Goal: Transaction & Acquisition: Purchase product/service

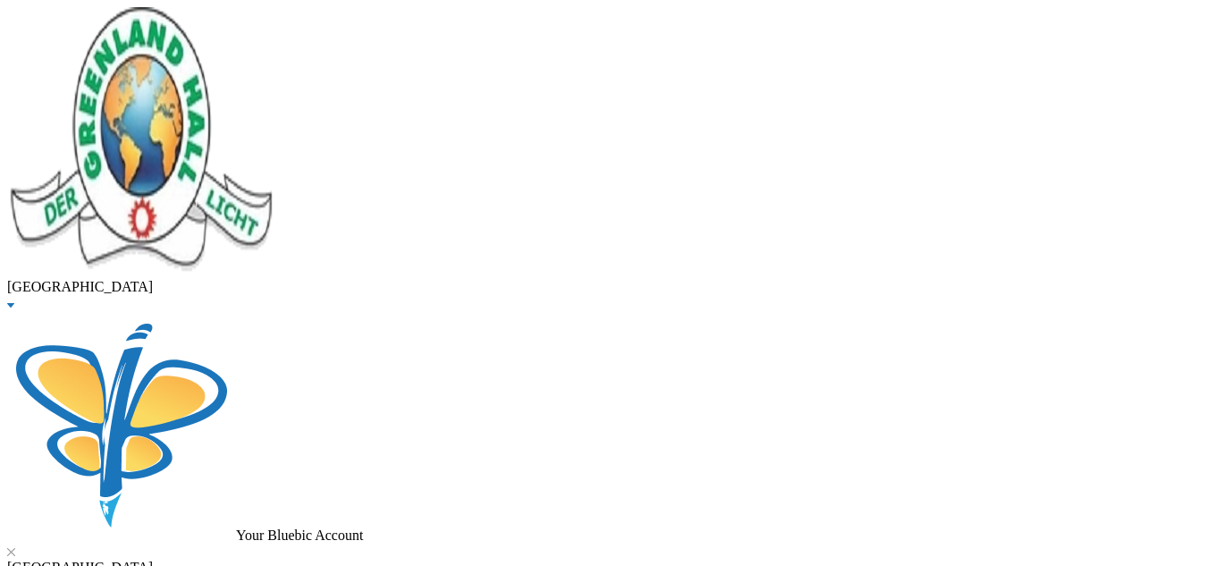
drag, startPoint x: 387, startPoint y: 155, endPoint x: 18, endPoint y: 164, distance: 369.3
type input "osituga"
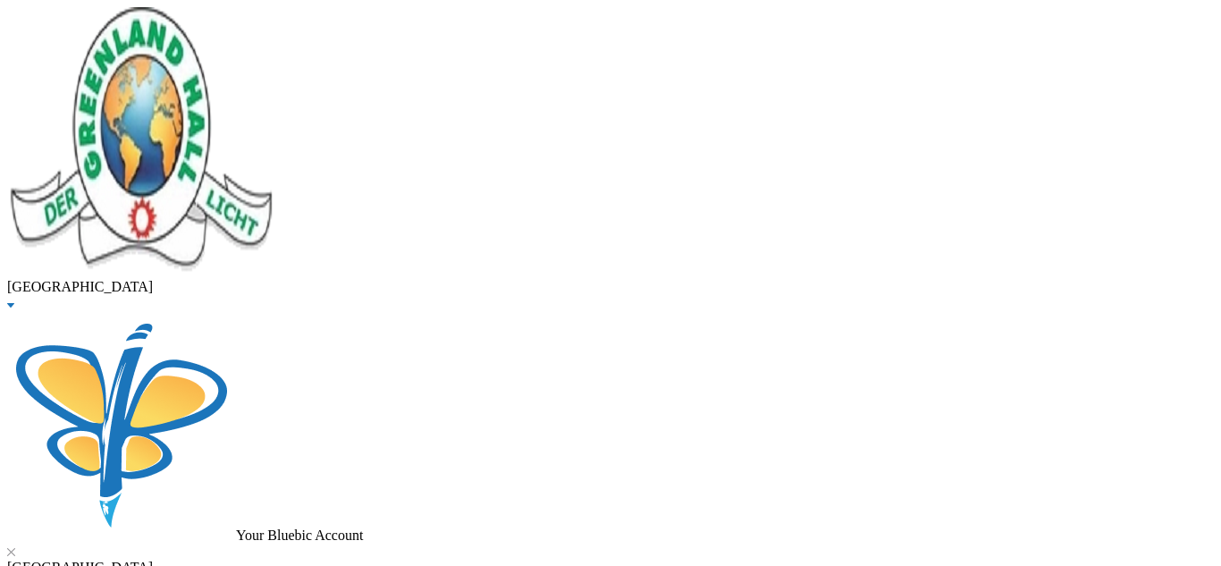
checkbox input "true"
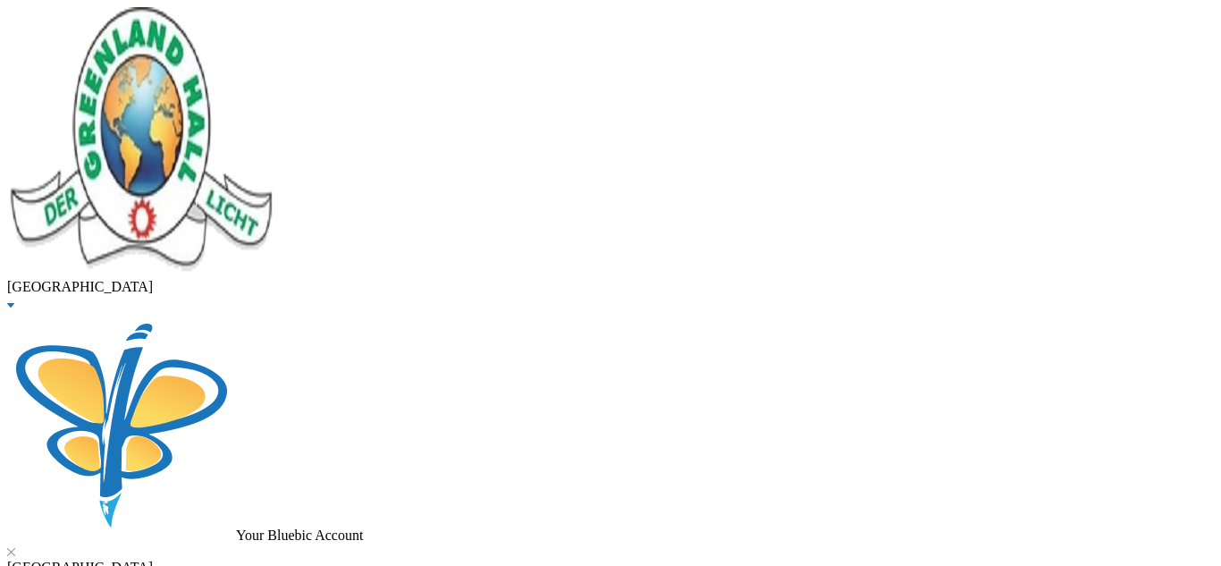
checkbox input "true"
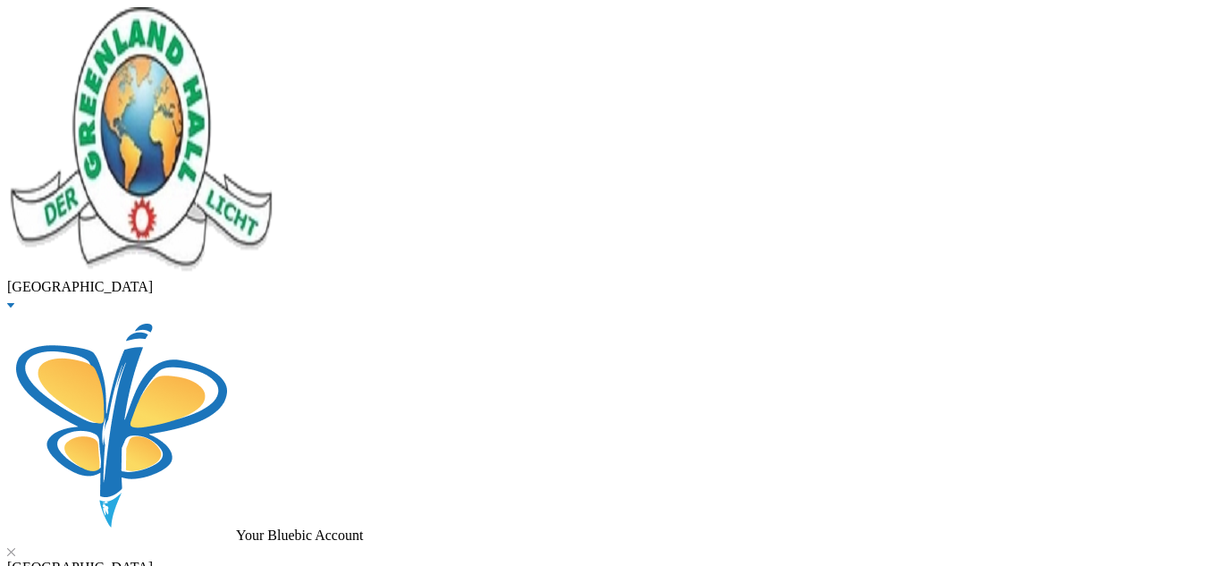
checkbox input "true"
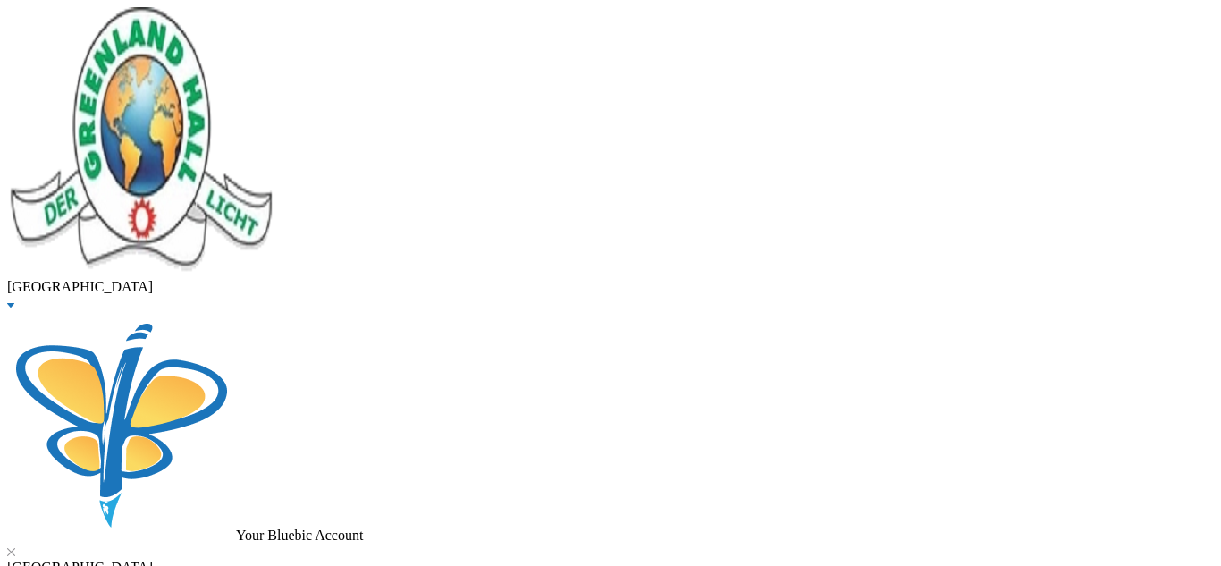
type input "157000"
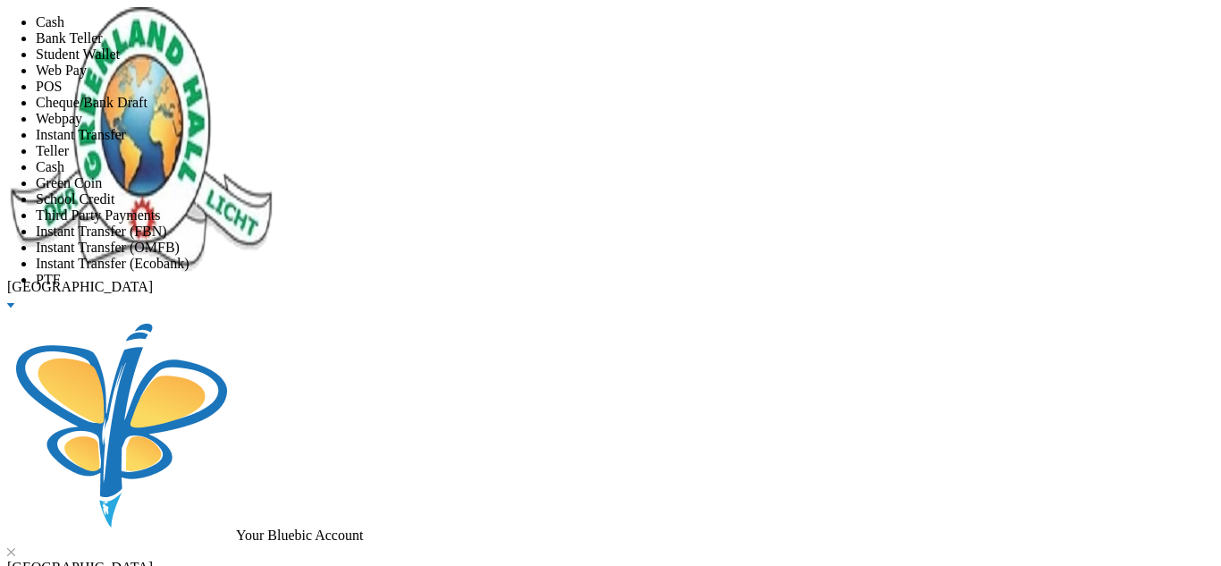
scroll to position [210, 0]
click at [577, 272] on li "PTF" at bounding box center [628, 280] width 1185 height 16
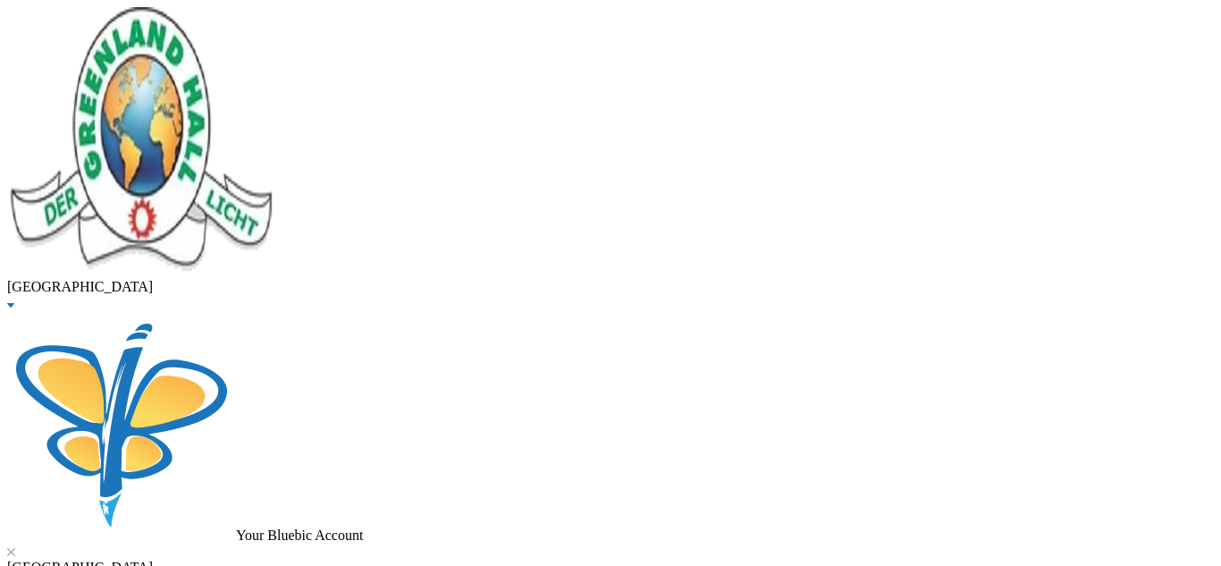
scroll to position [553, 0]
type input "[DATE]"
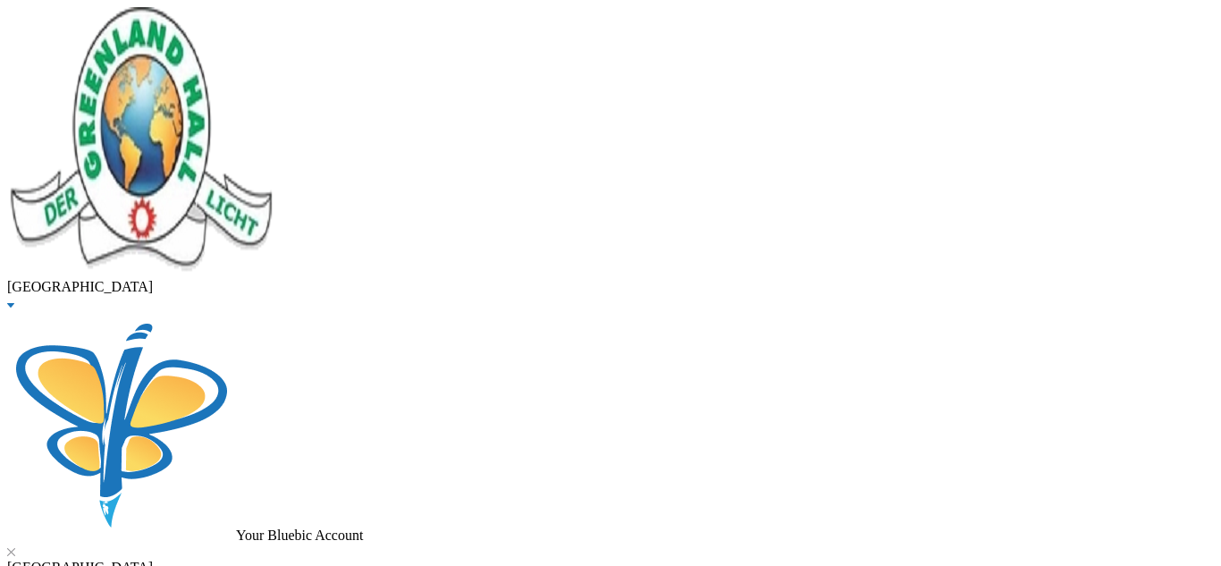
scroll to position [553, 0]
drag, startPoint x: 269, startPoint y: 139, endPoint x: 97, endPoint y: 148, distance: 171.9
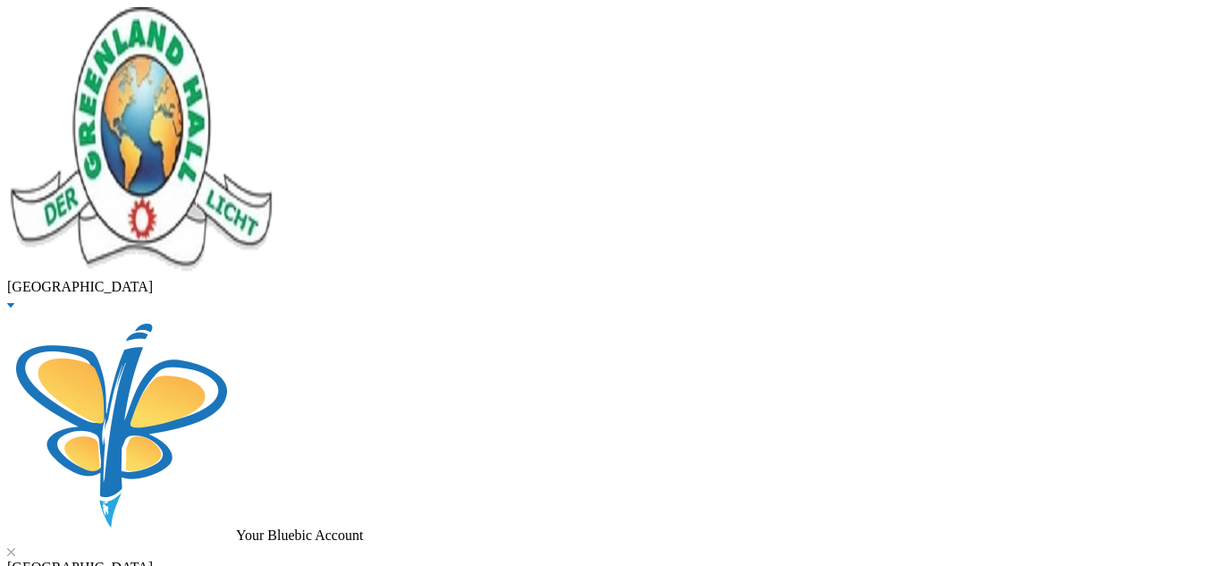
type input "samuel"
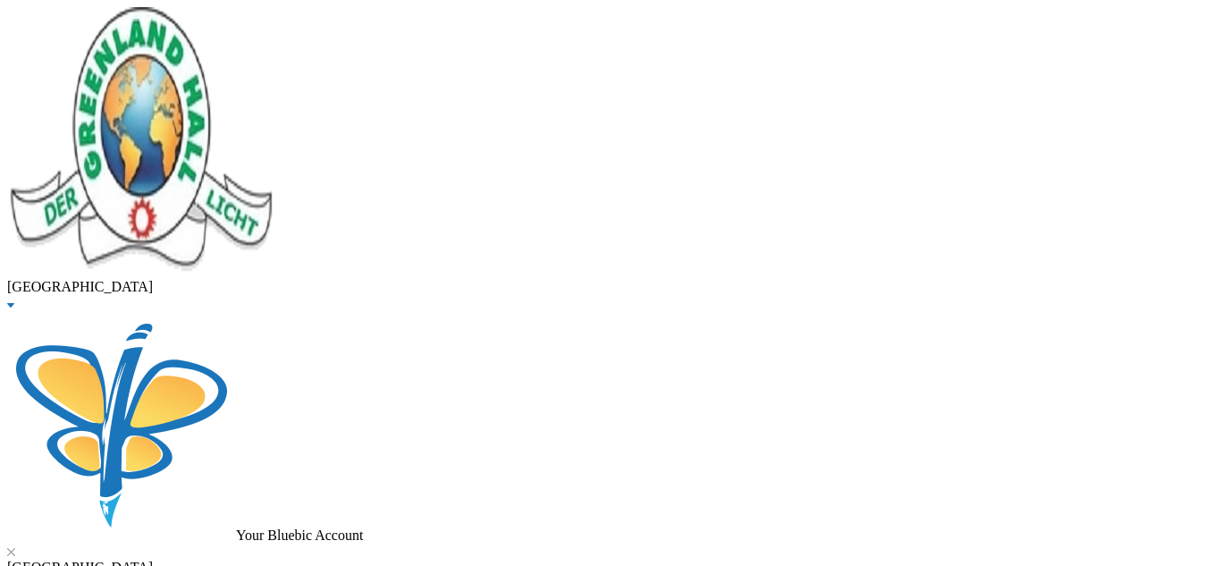
checkbox input "true"
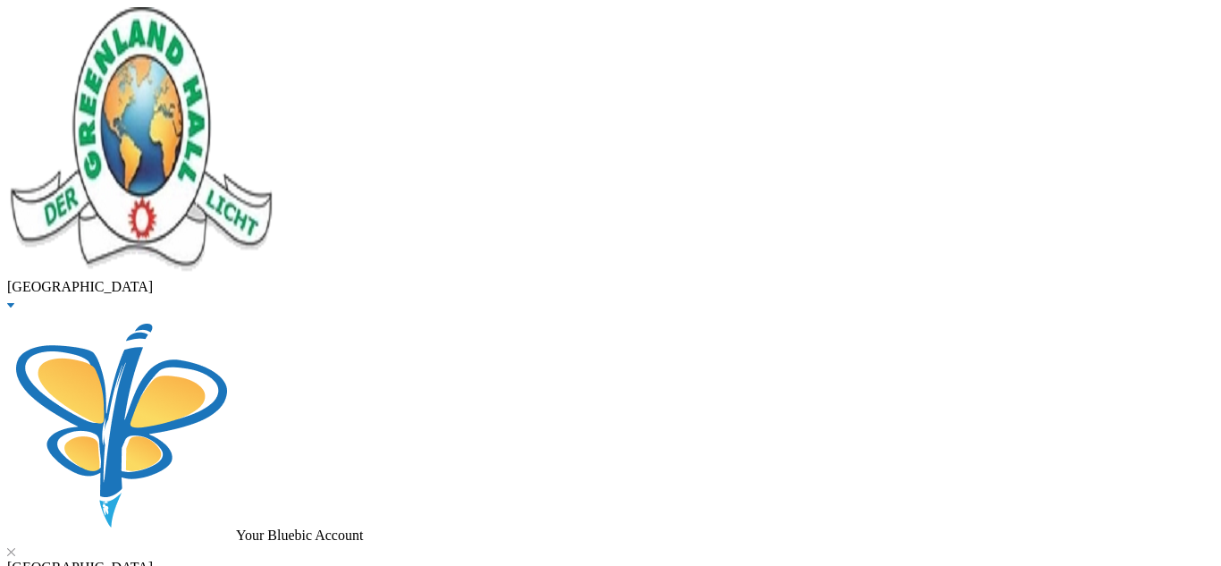
checkbox input "true"
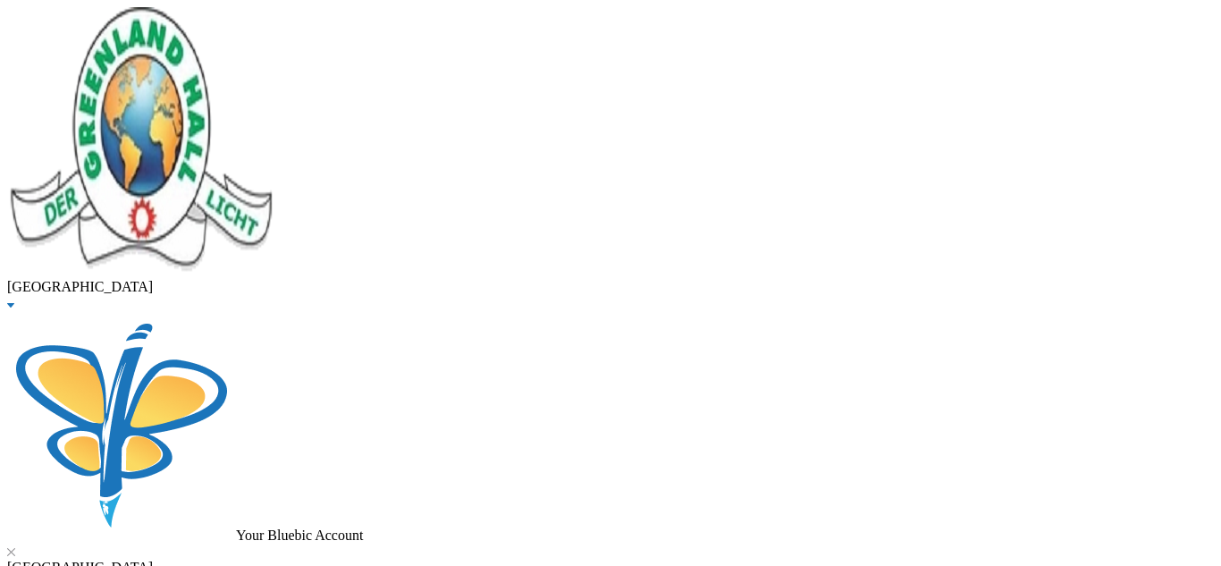
checkbox input "false"
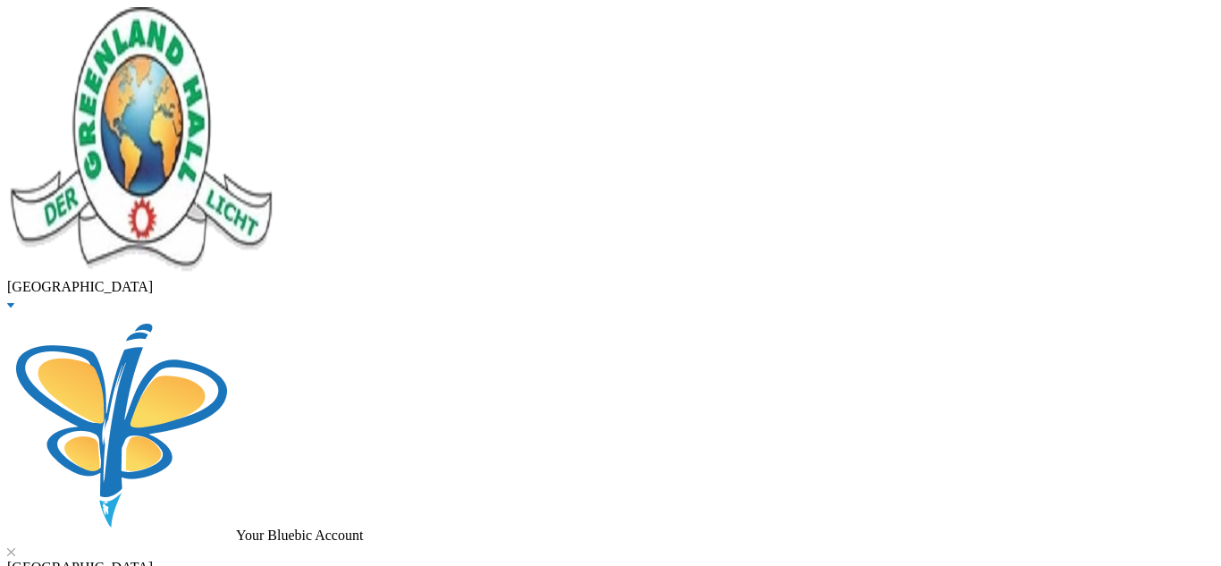
checkbox input "false"
drag, startPoint x: 411, startPoint y: 156, endPoint x: 97, endPoint y: 168, distance: 314.0
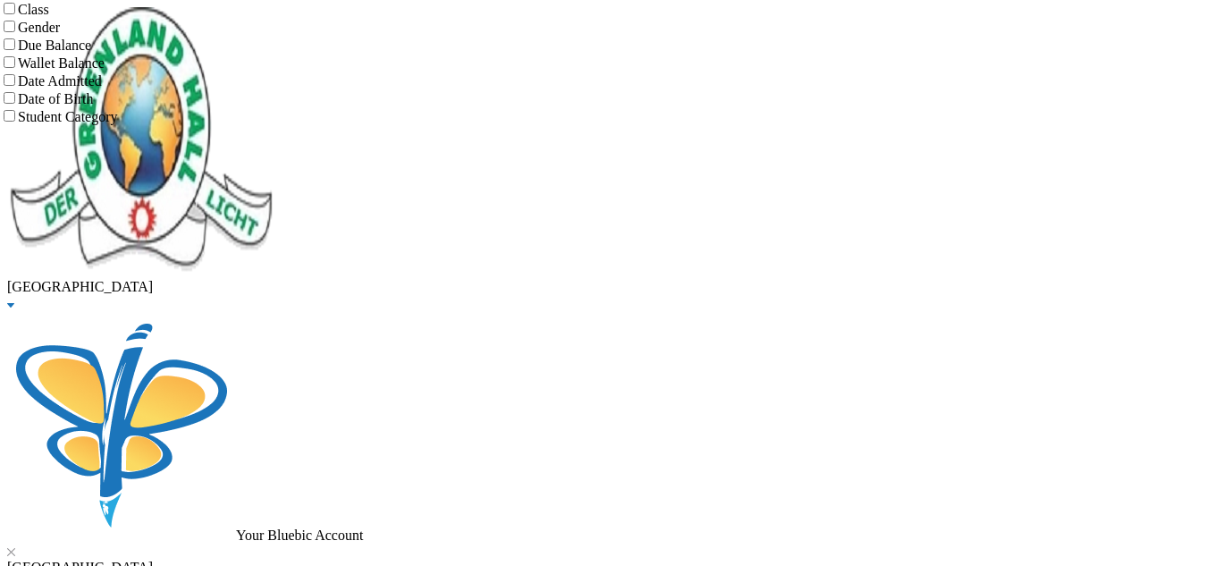
click at [15, 14] on input "Class" at bounding box center [10, 9] width 12 height 12
checkbox input "true"
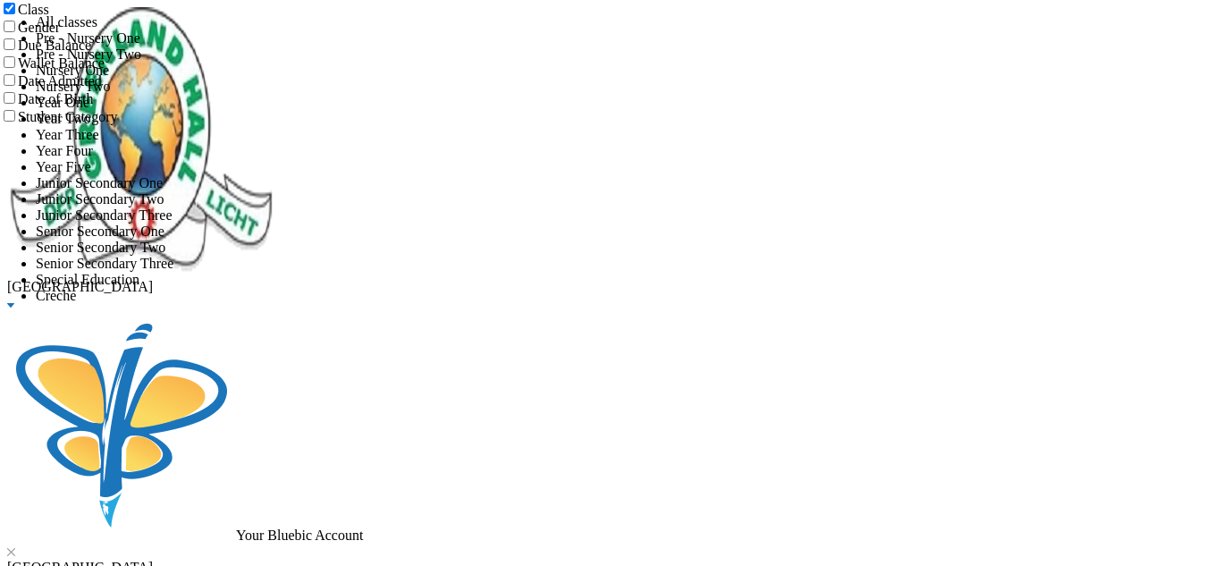
scroll to position [239, 0]
click at [164, 239] on span "Senior Secondary One" at bounding box center [100, 231] width 129 height 15
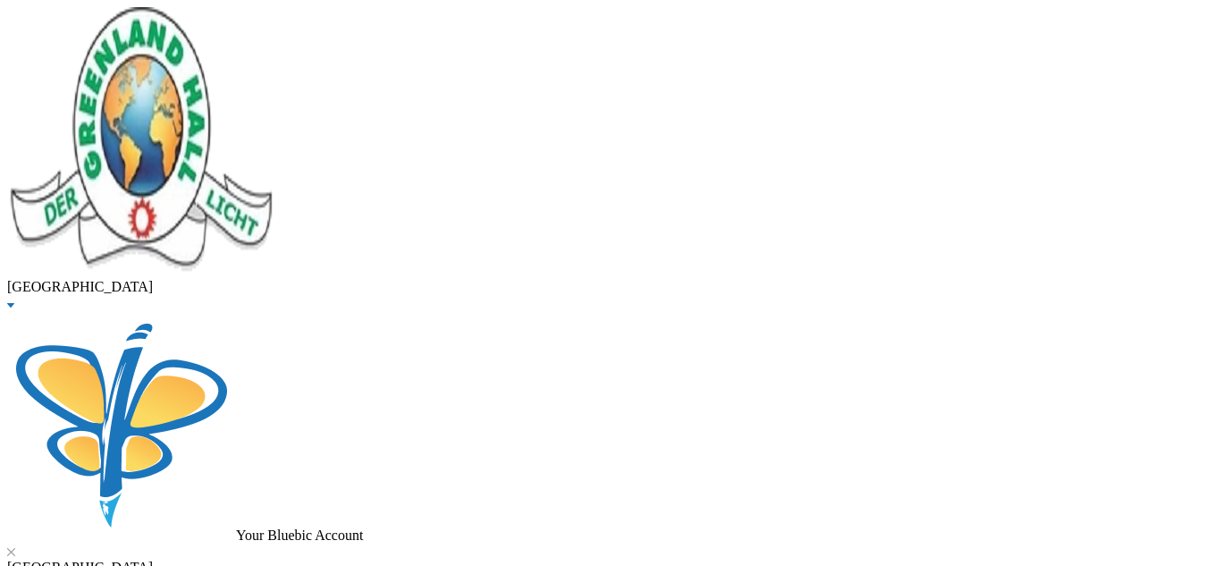
checkbox input "true"
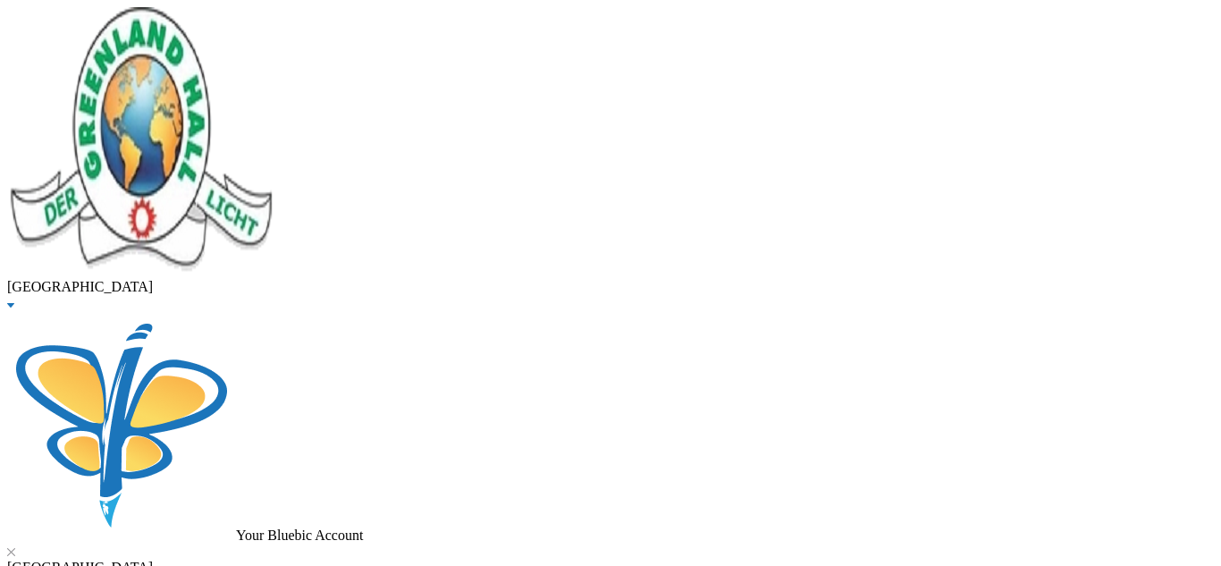
checkbox input "true"
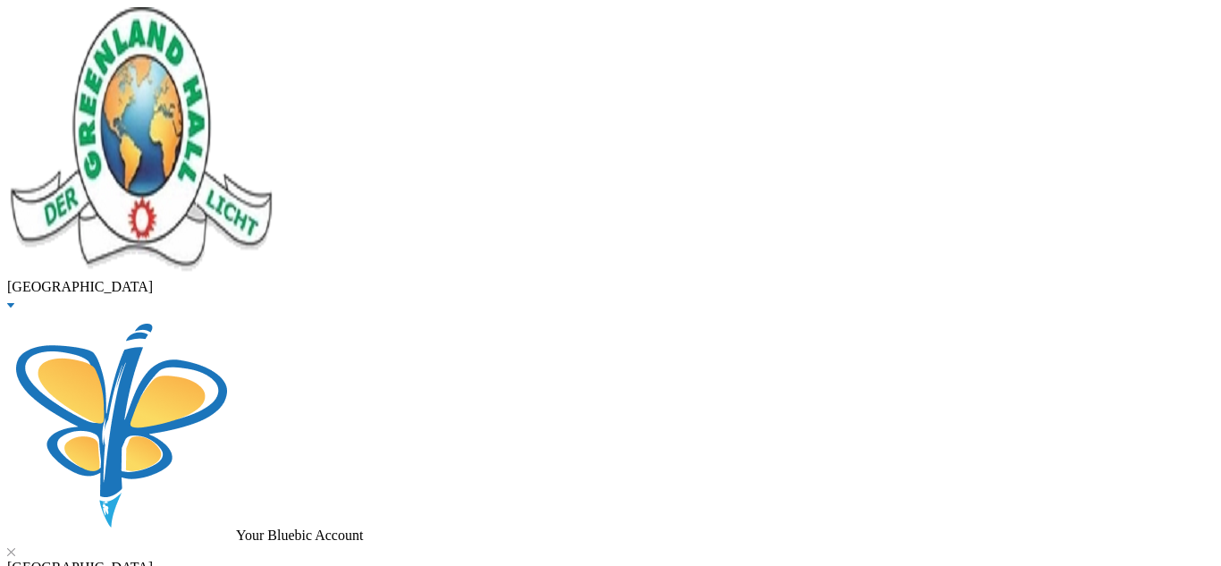
checkbox input "true"
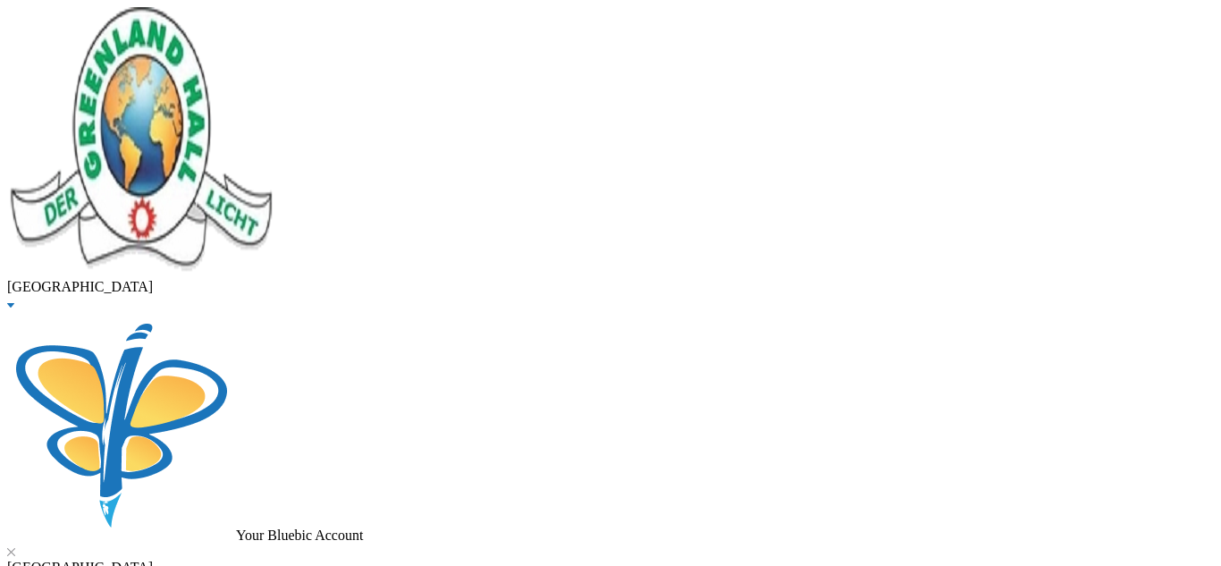
checkbox input "true"
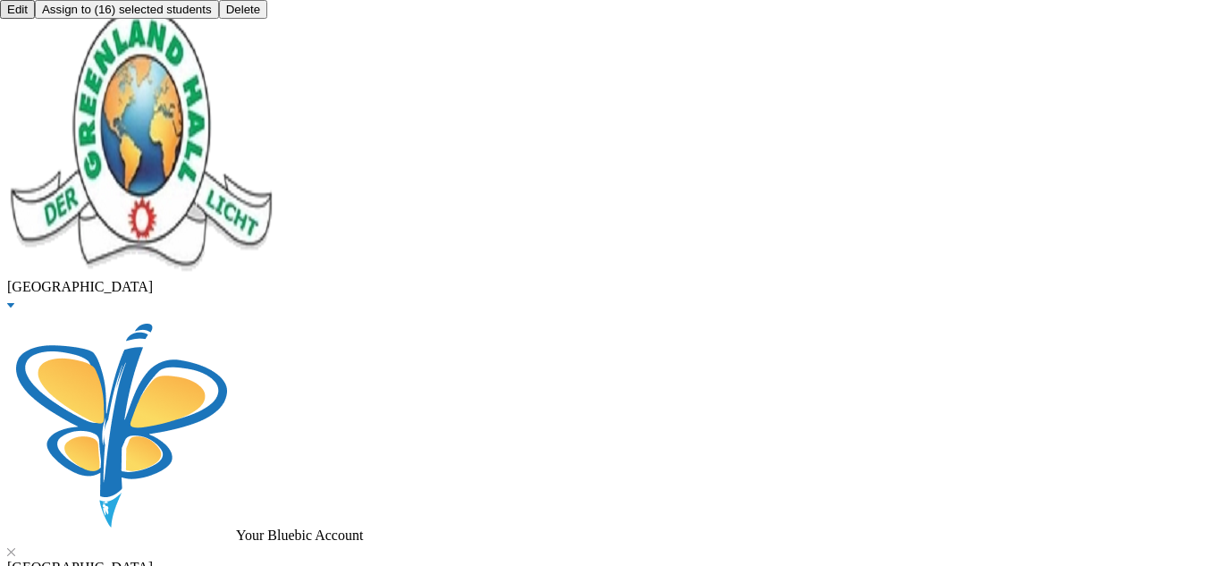
click at [219, 19] on button "Assign to ( 16 ) selected students" at bounding box center [127, 9] width 184 height 19
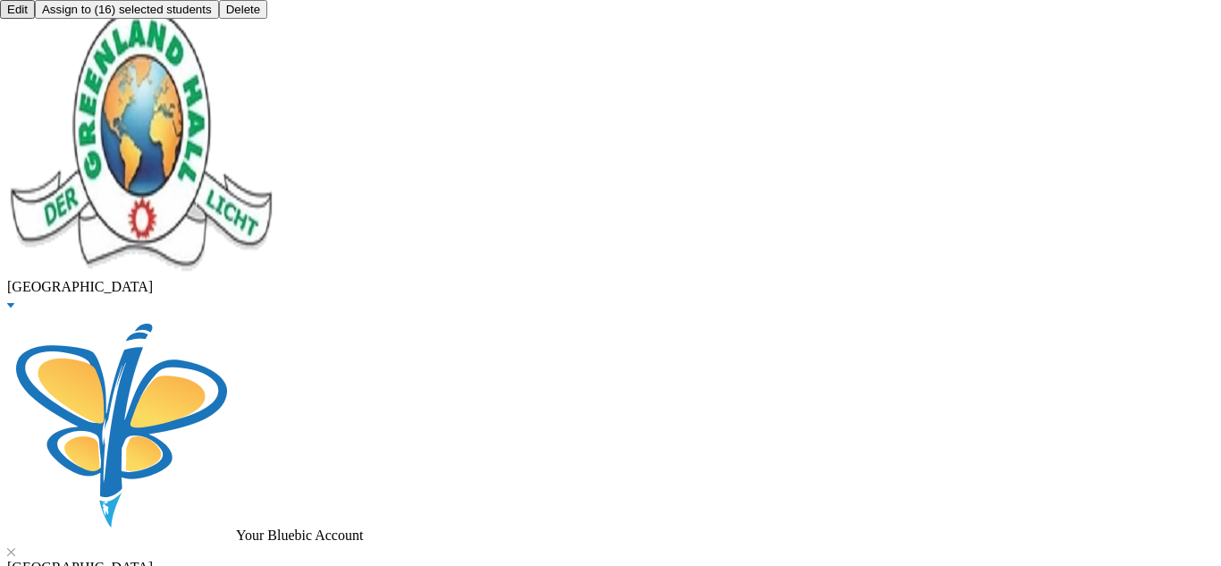
click at [219, 19] on button "Assign to ( 16 ) selected students" at bounding box center [127, 9] width 184 height 19
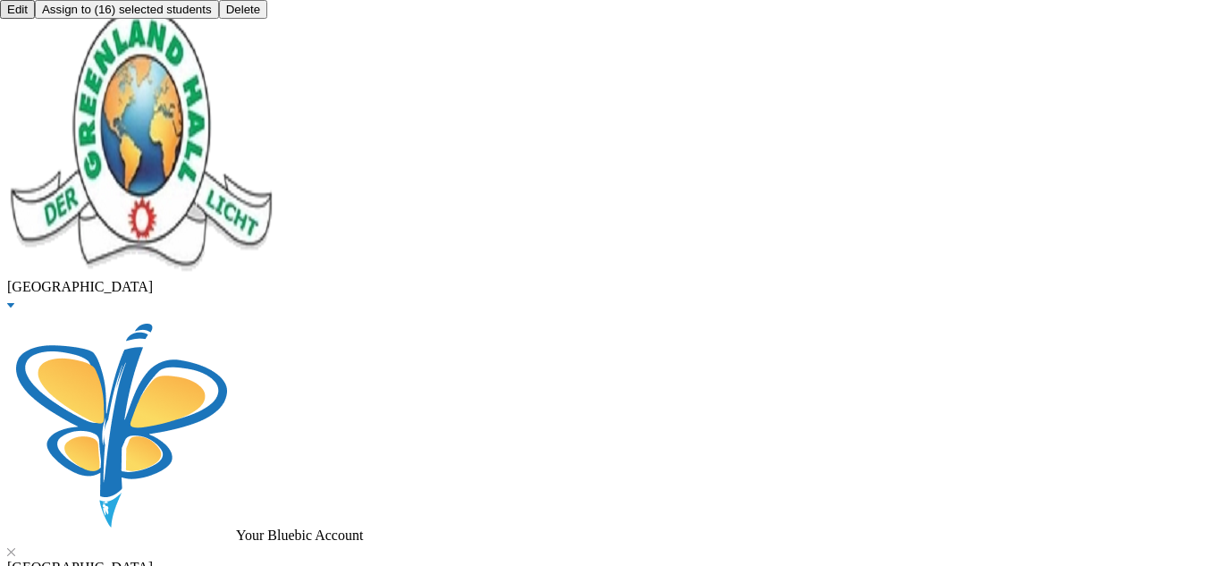
checkbox input "true"
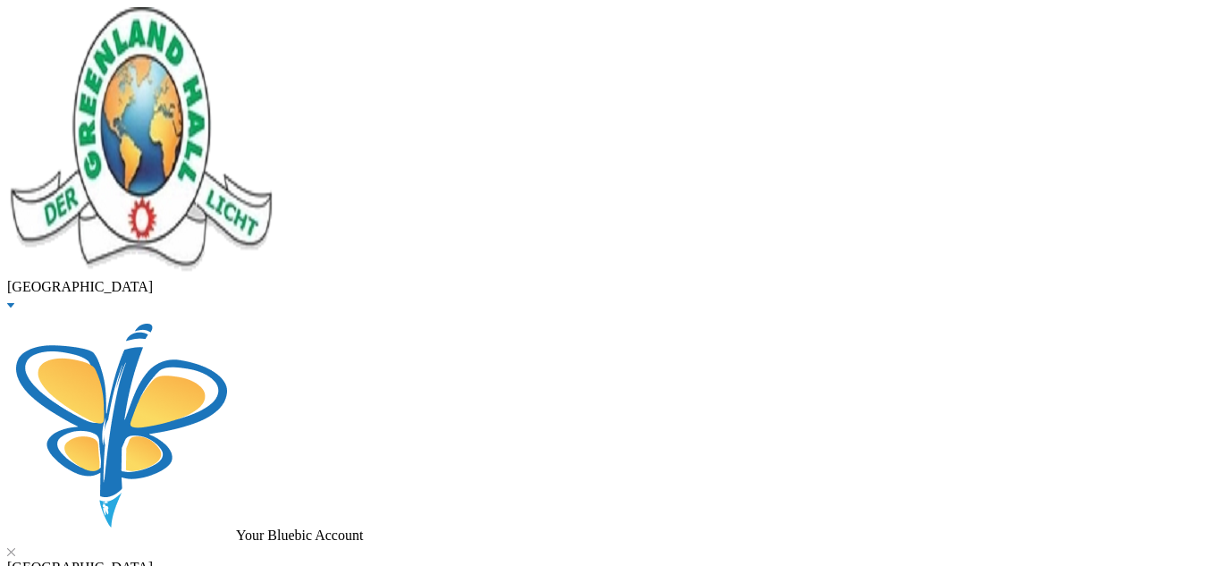
checkbox input "false"
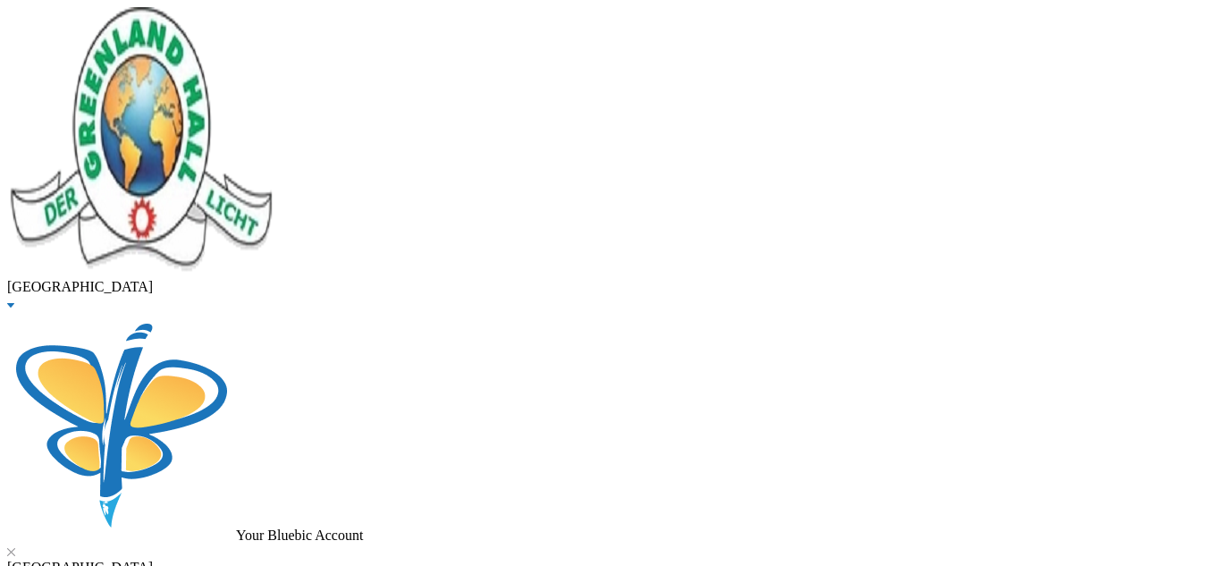
checkbox input "false"
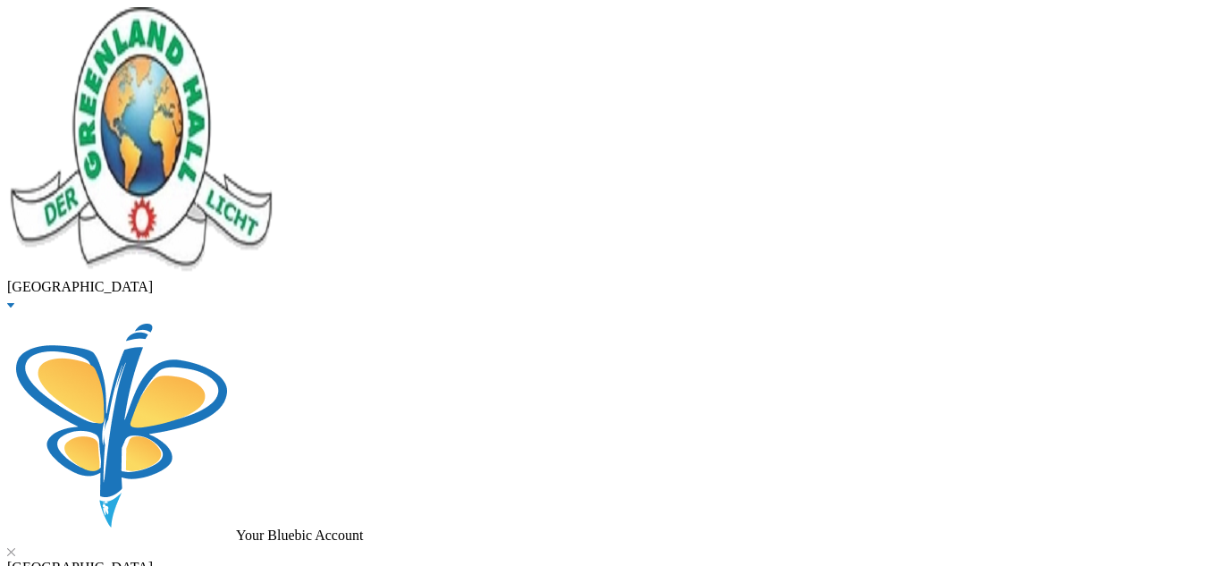
checkbox input "false"
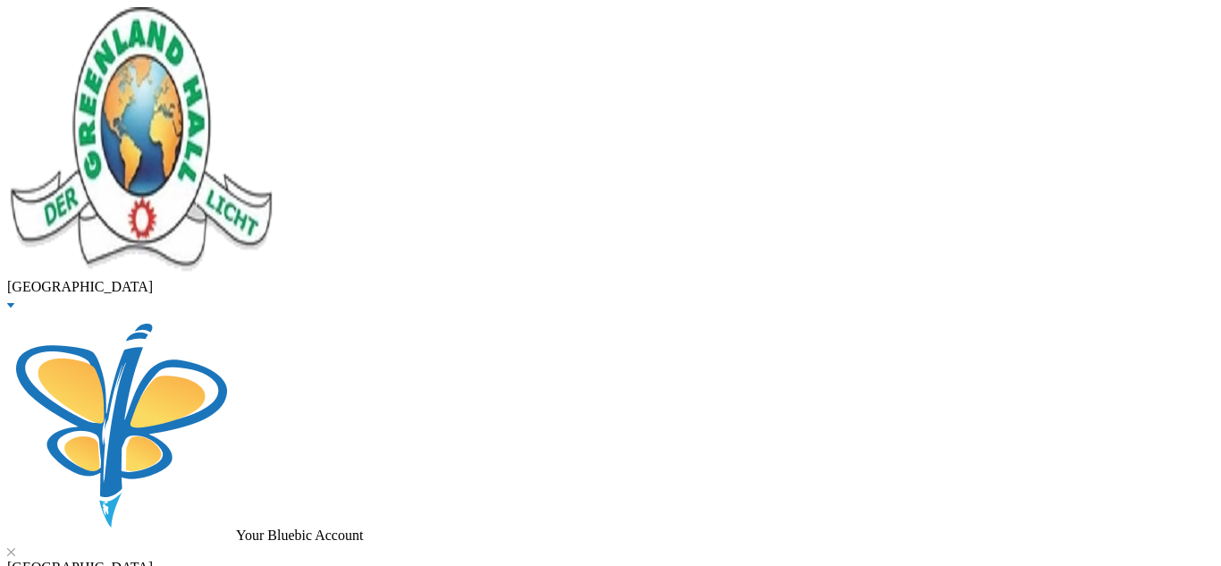
checkbox input "false"
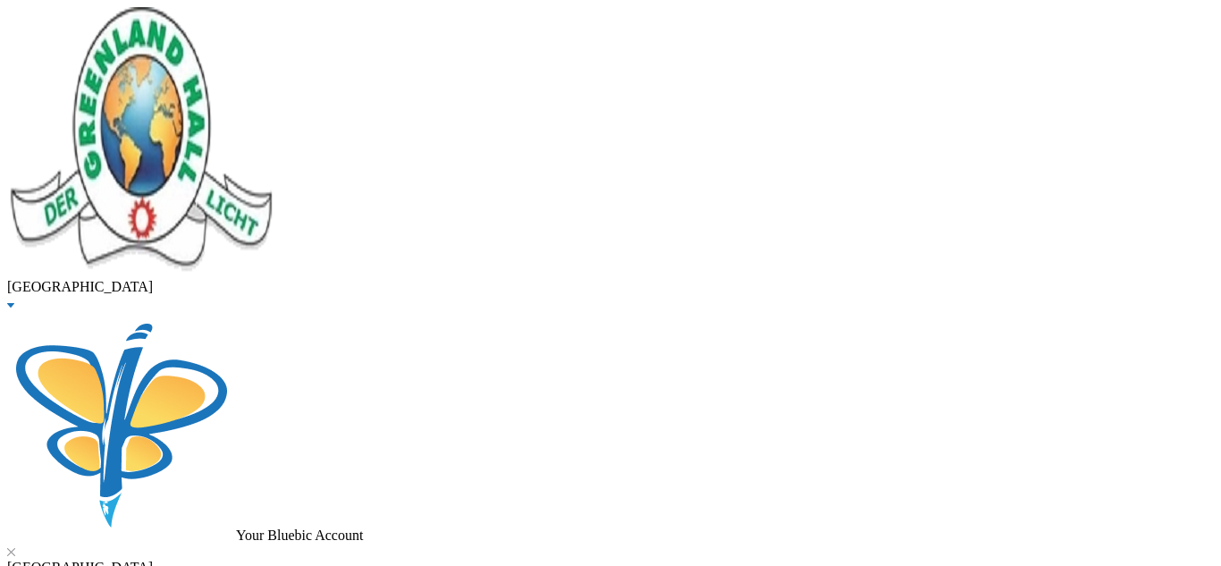
checkbox input "false"
type input "samuel"
checkbox input "true"
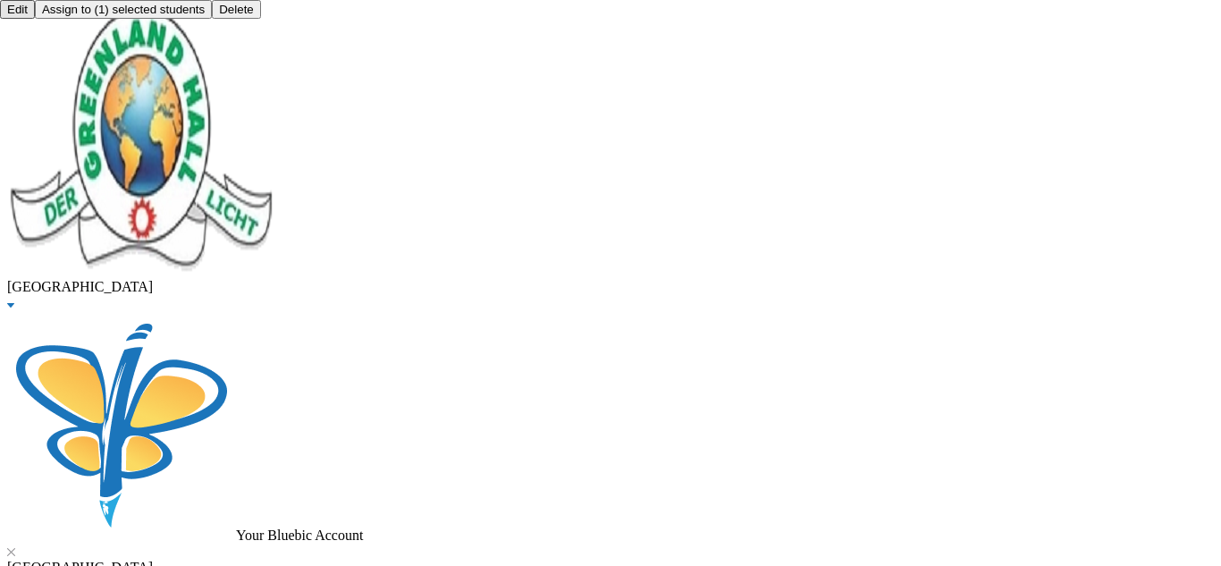
click at [212, 19] on button "Assign to ( 1 ) selected students" at bounding box center [123, 9] width 177 height 19
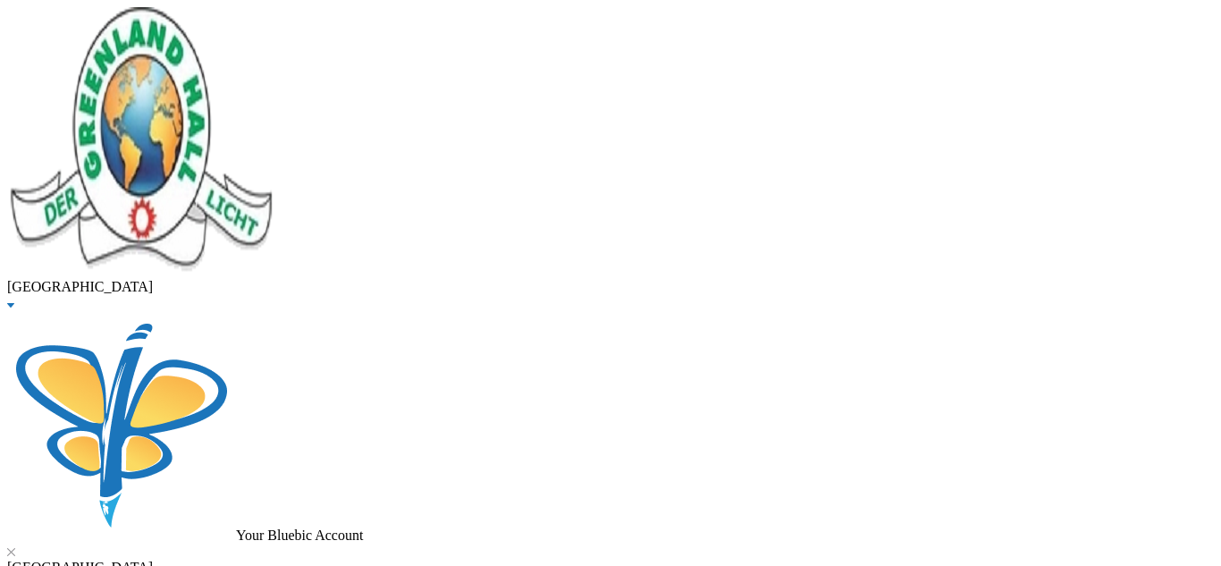
scroll to position [78, 0]
checkbox input "true"
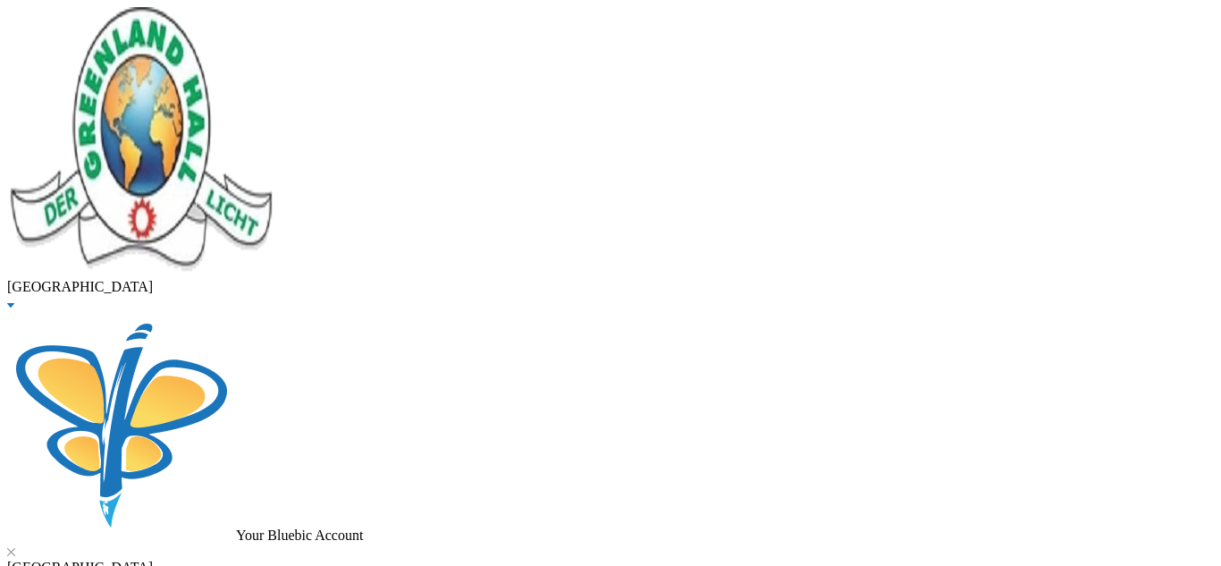
checkbox input "true"
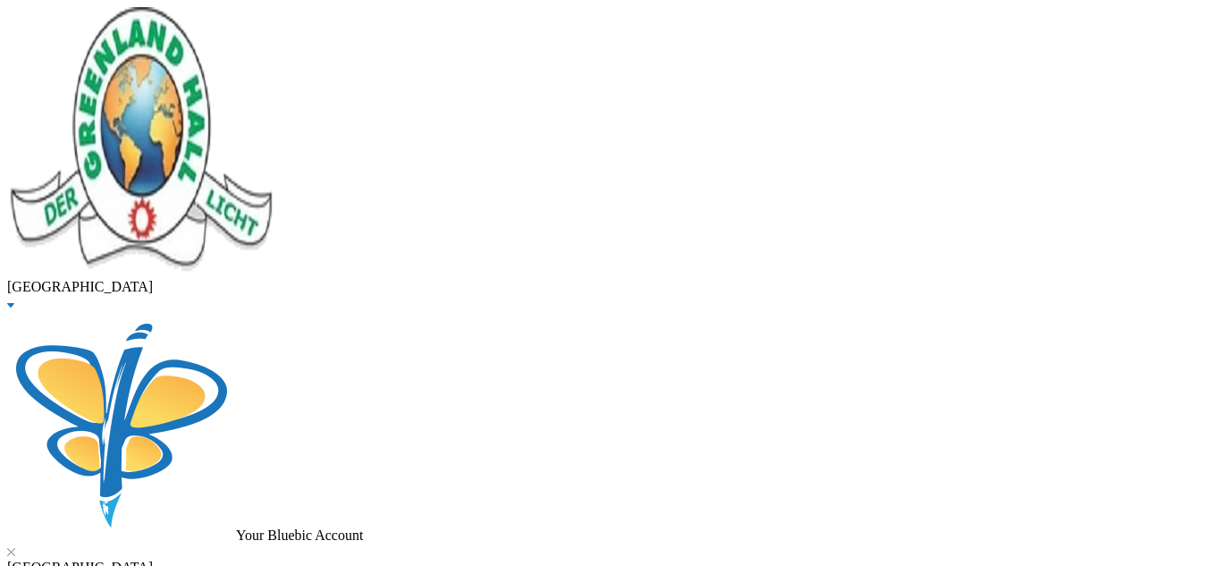
checkbox input "false"
type input "52500"
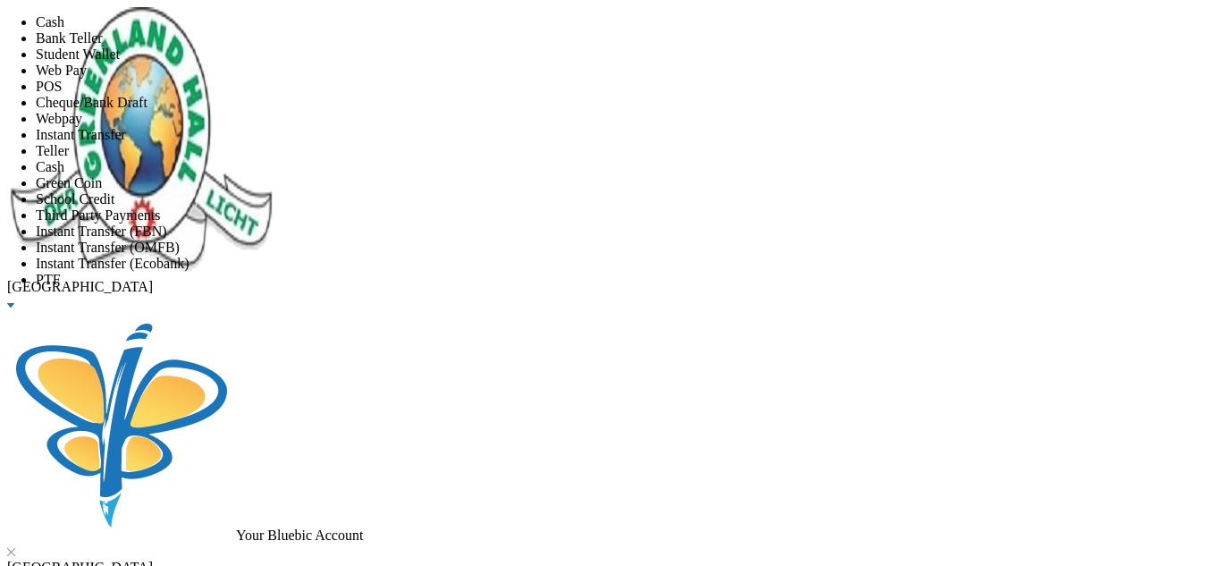
scroll to position [210, 0]
click at [569, 224] on li "Instant Transfer (FBN)" at bounding box center [628, 232] width 1185 height 16
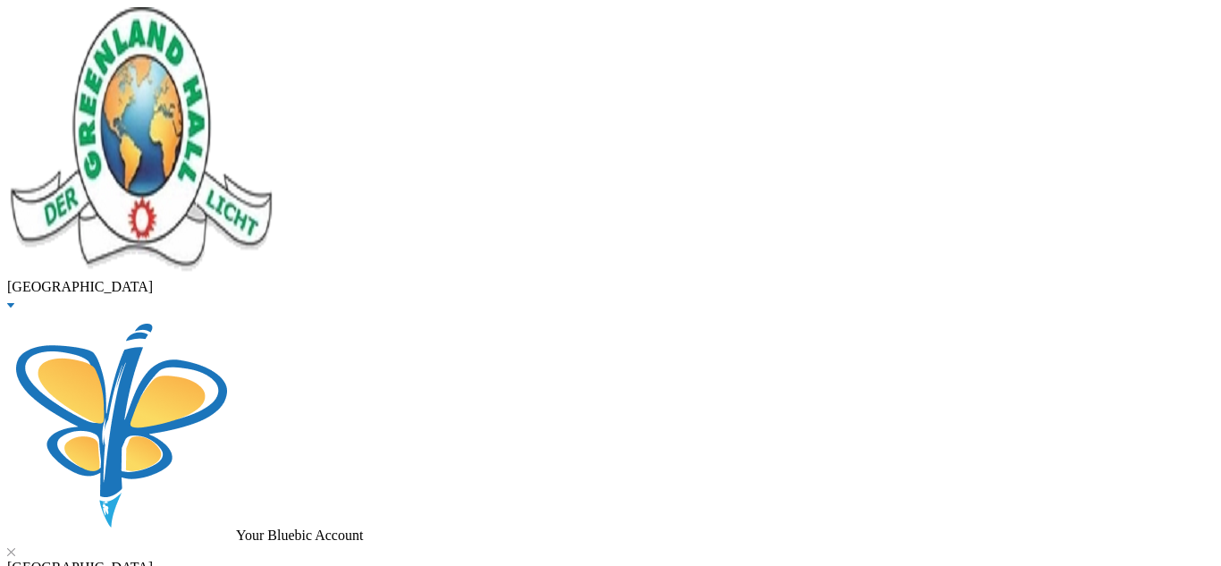
scroll to position [187, 0]
type input "[DATE]"
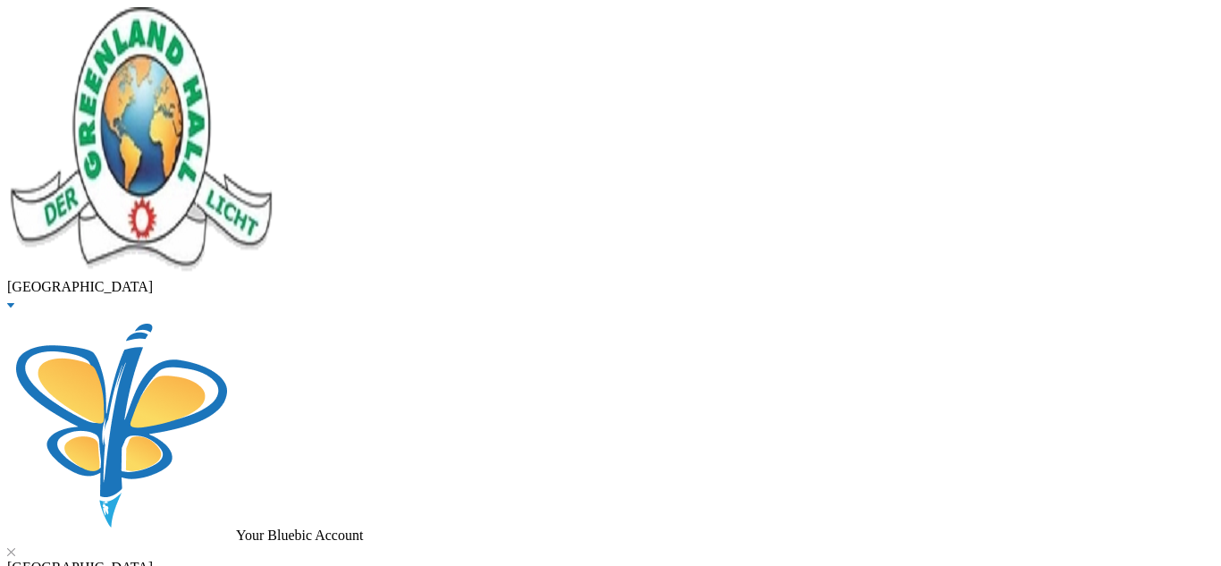
checkbox input "true"
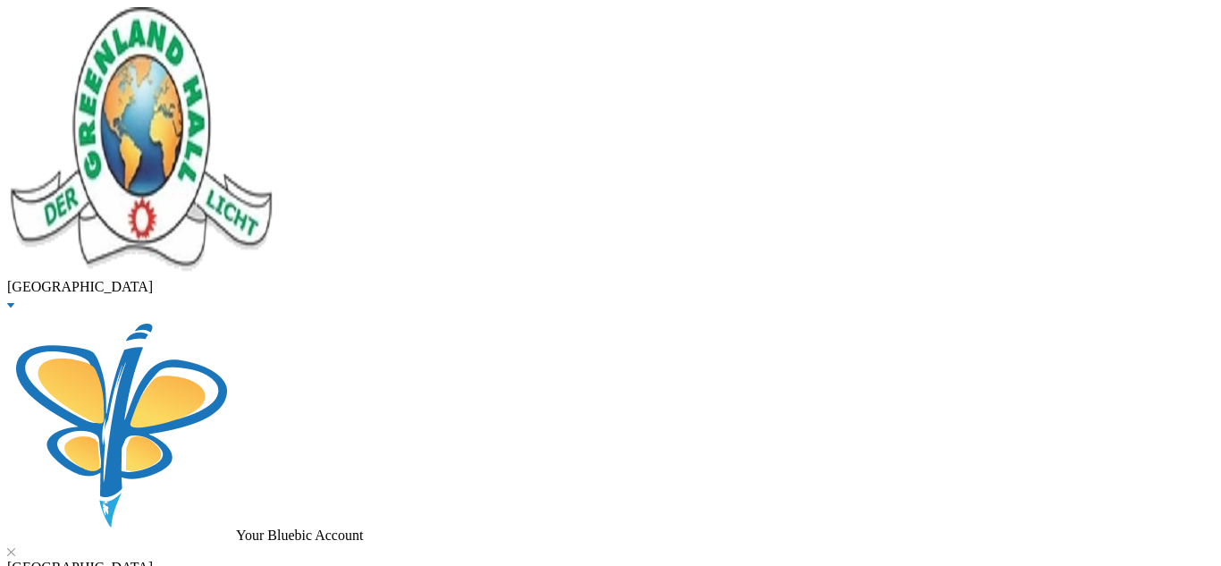
type input "10000"
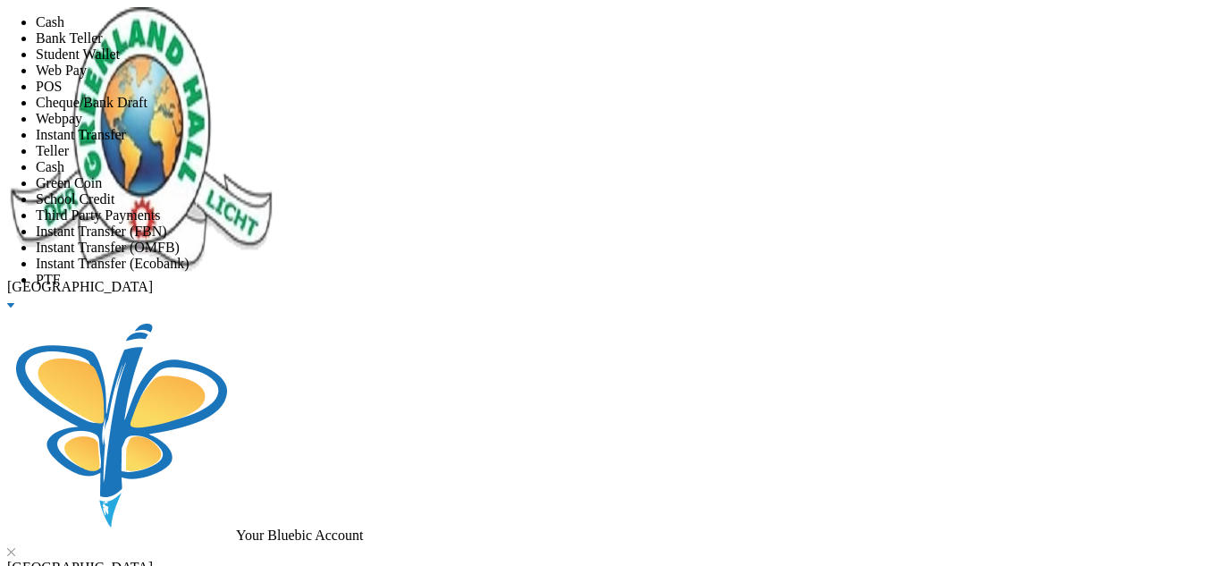
scroll to position [4, 0]
click at [126, 142] on span "Instant Transfer" at bounding box center [81, 134] width 90 height 15
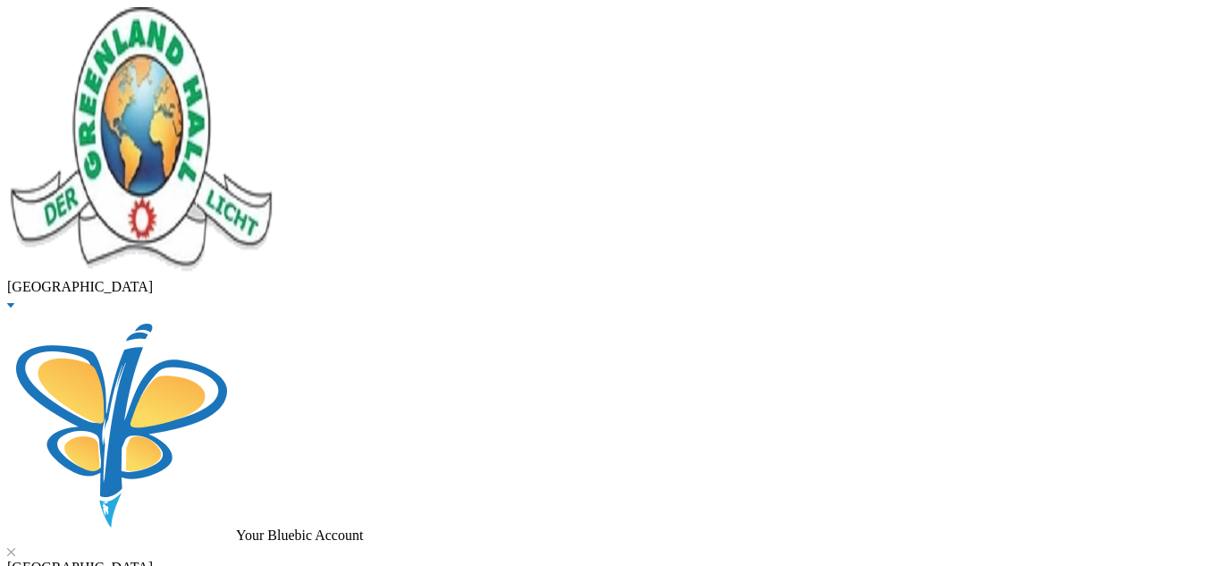
scroll to position [114, 0]
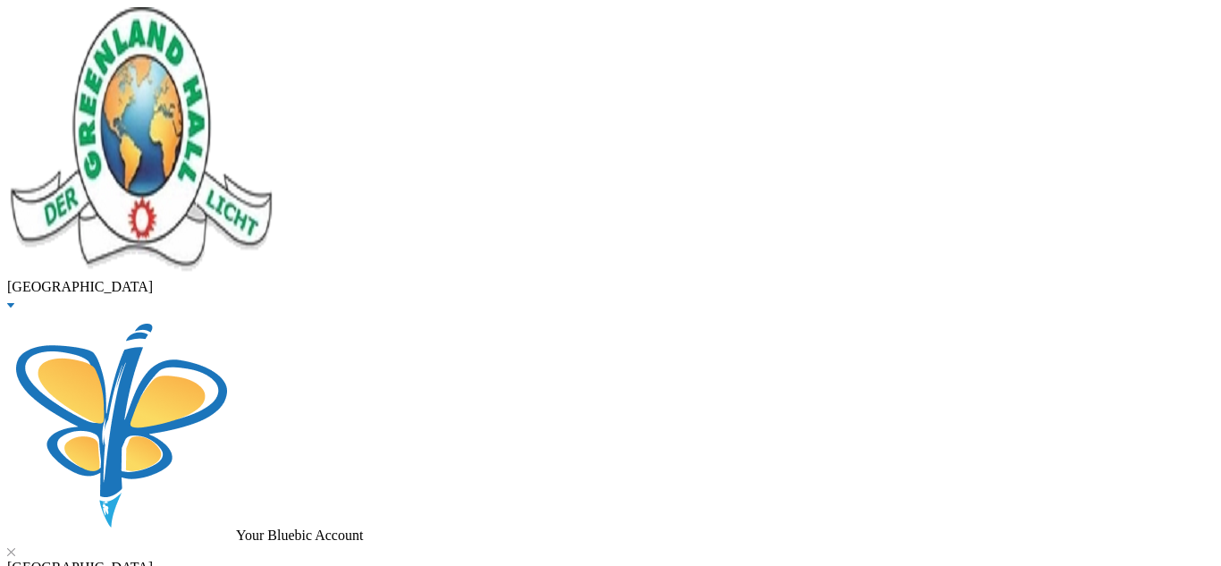
click at [85, 19] on button "Add Discount" at bounding box center [42, 9] width 85 height 19
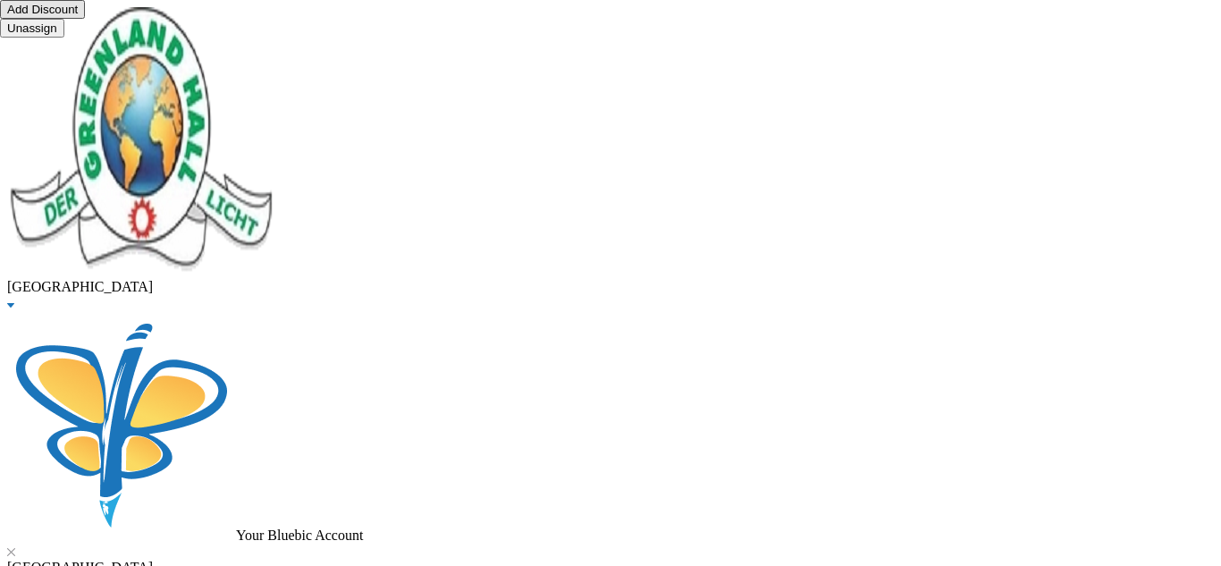
type textarea "half"
type input "10000"
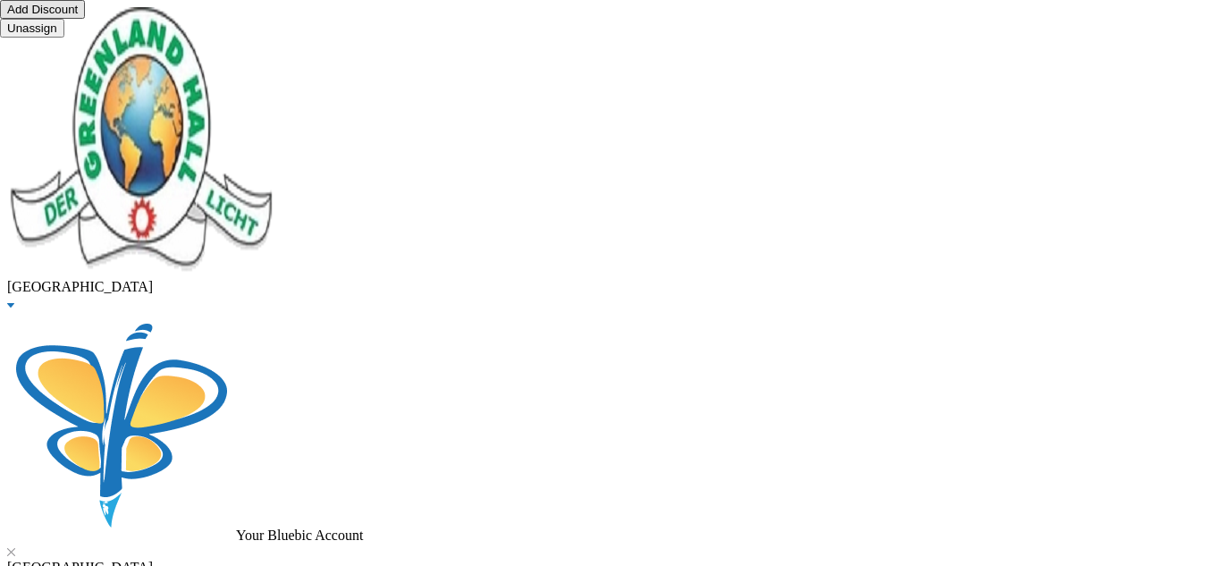
scroll to position [0, 0]
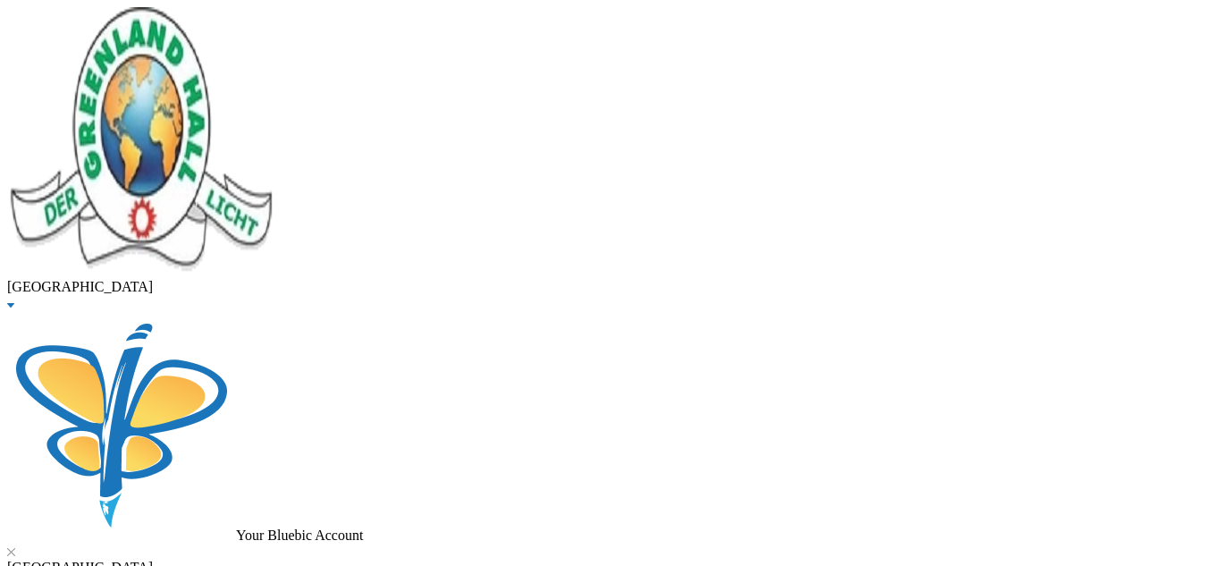
scroll to position [164, 0]
checkbox input "true"
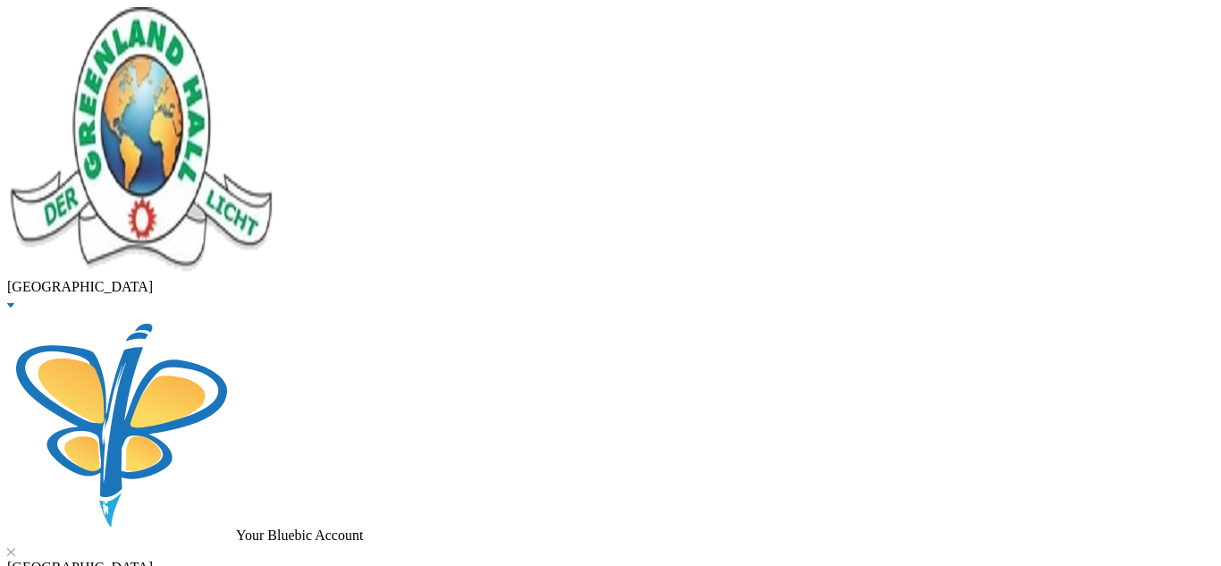
type input "20000"
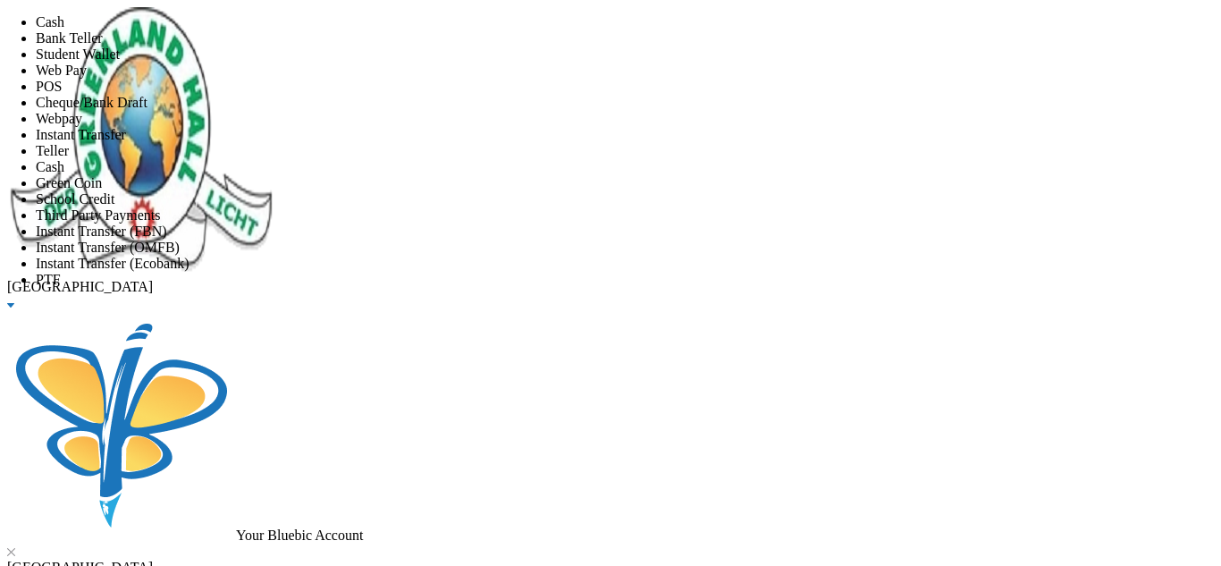
click at [540, 143] on li "Instant Transfer" at bounding box center [628, 135] width 1185 height 16
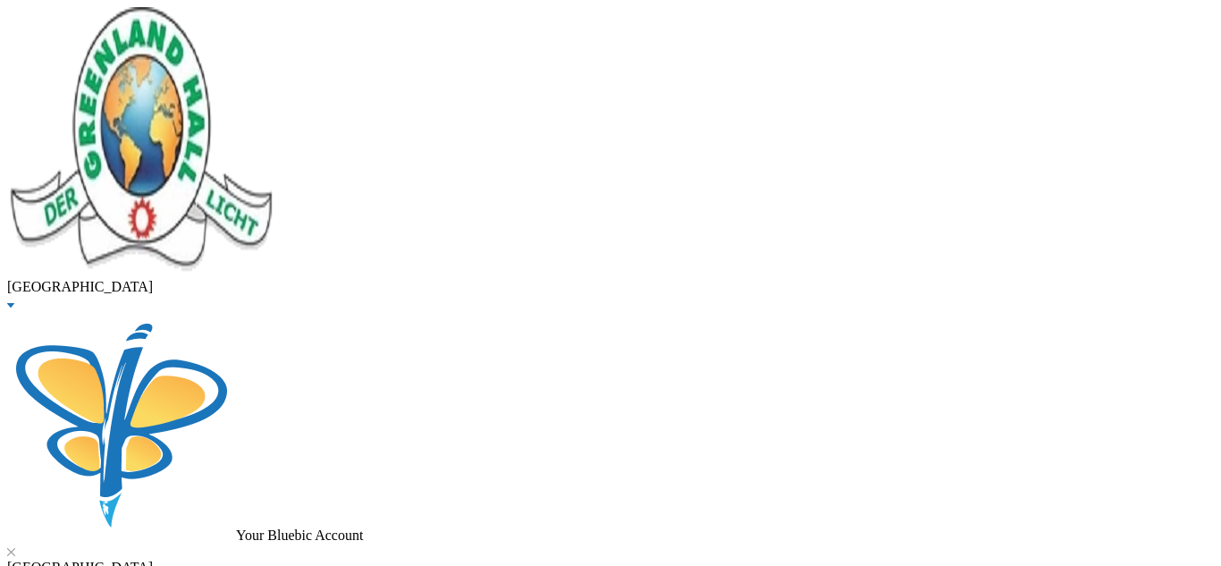
type input "[DATE]"
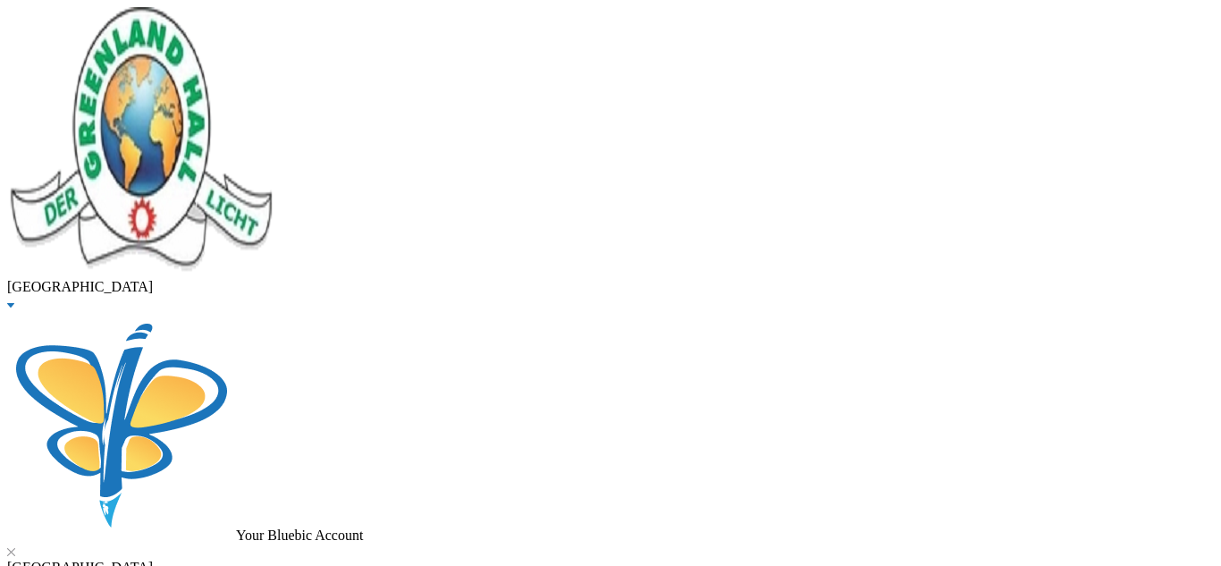
scroll to position [114, 0]
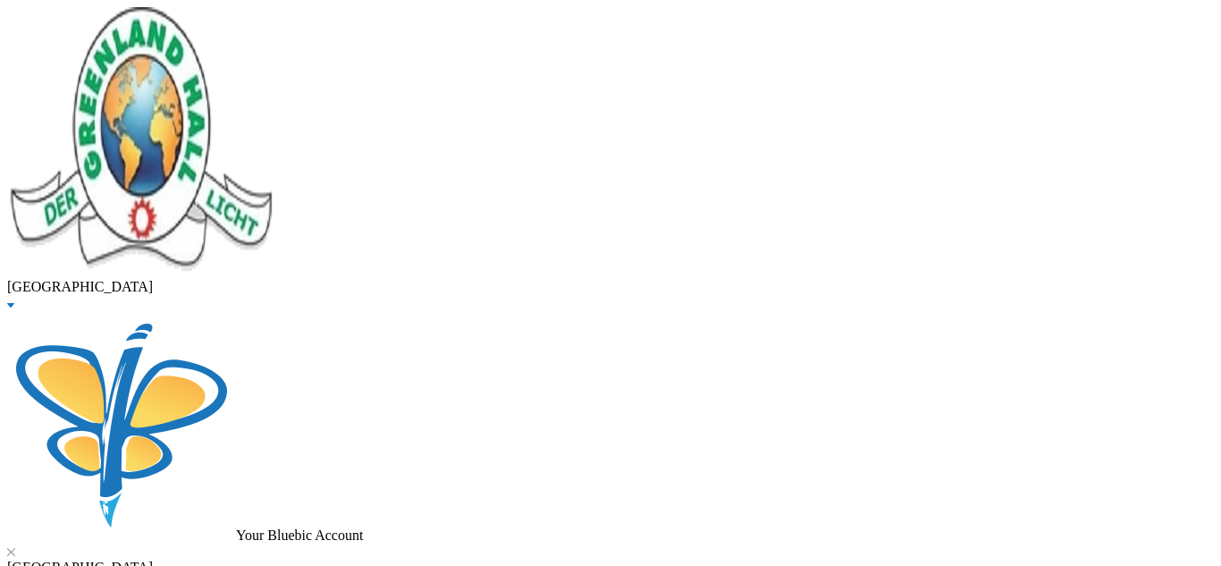
scroll to position [597, 0]
click at [85, 19] on button "Add Discount" at bounding box center [42, 9] width 85 height 19
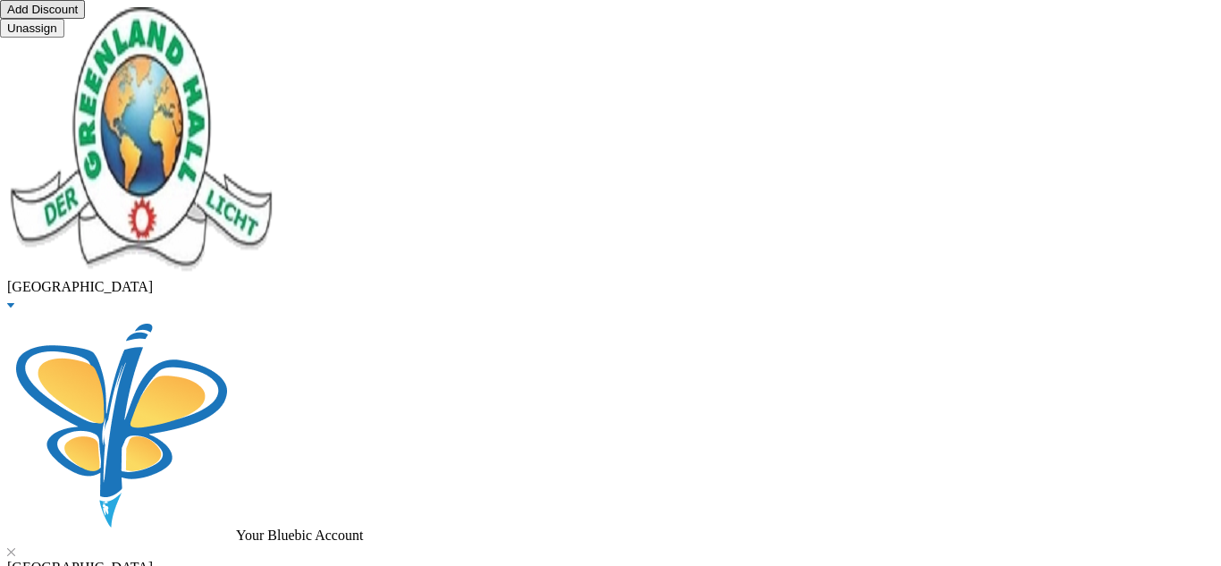
type textarea "half"
type input "10000"
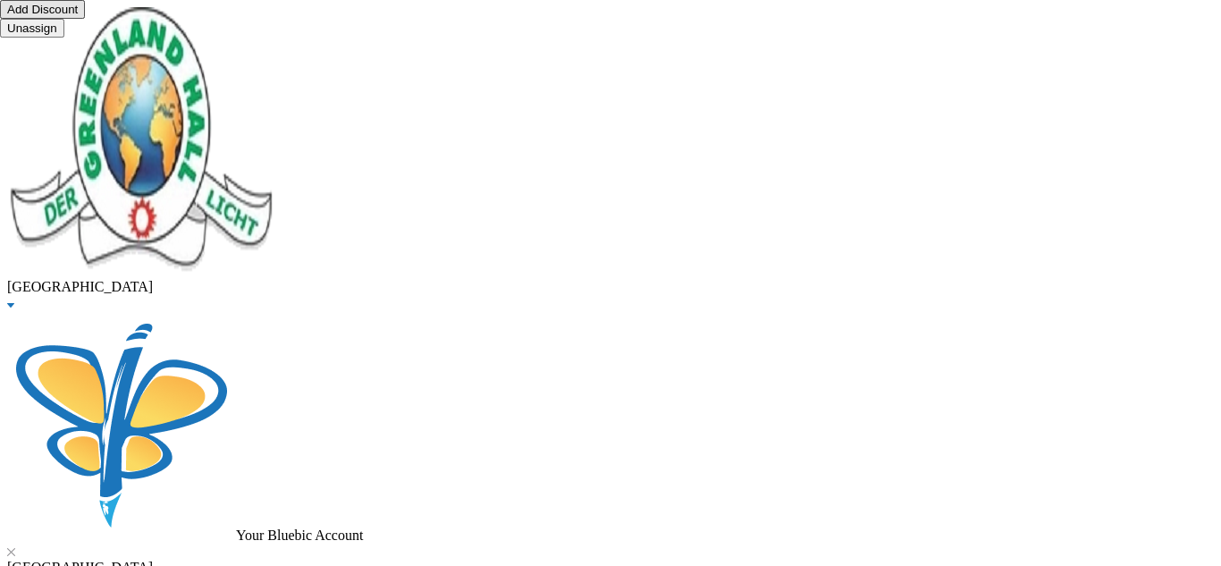
scroll to position [0, 0]
checkbox input "true"
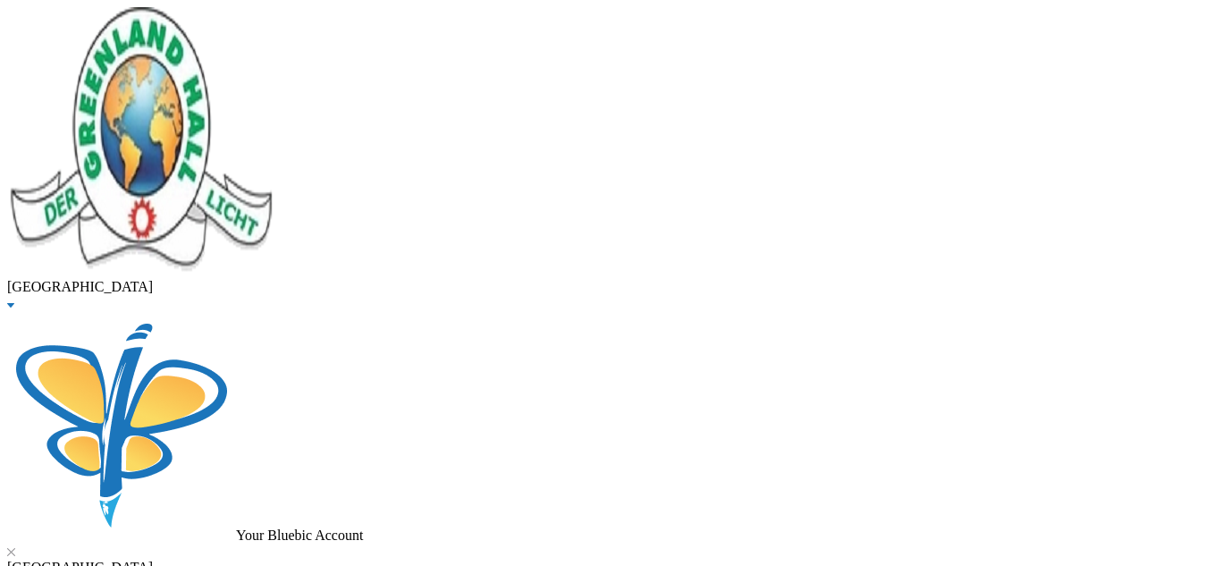
type input "10000"
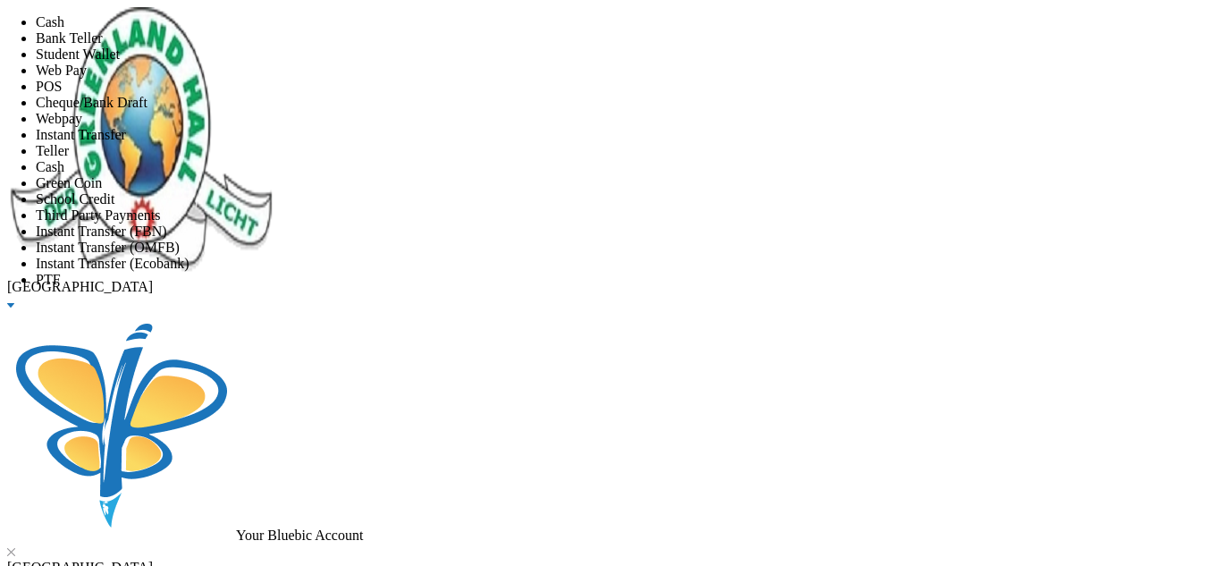
scroll to position [210, 0]
click at [603, 240] on li "Instant Transfer (OMFB)" at bounding box center [628, 248] width 1185 height 16
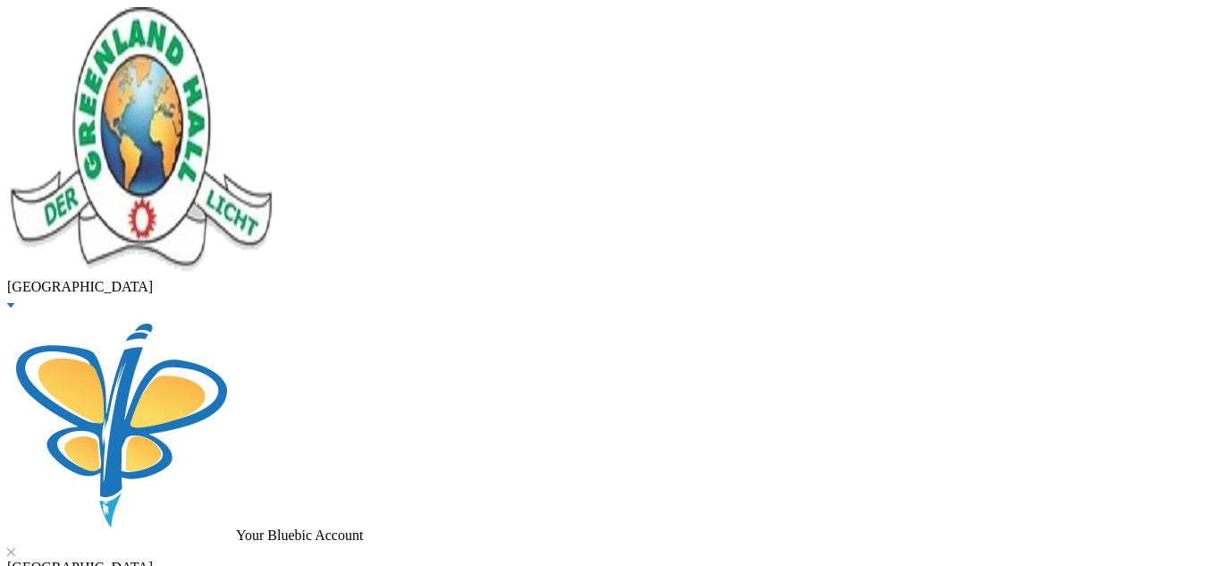
scroll to position [114, 0]
checkbox input "true"
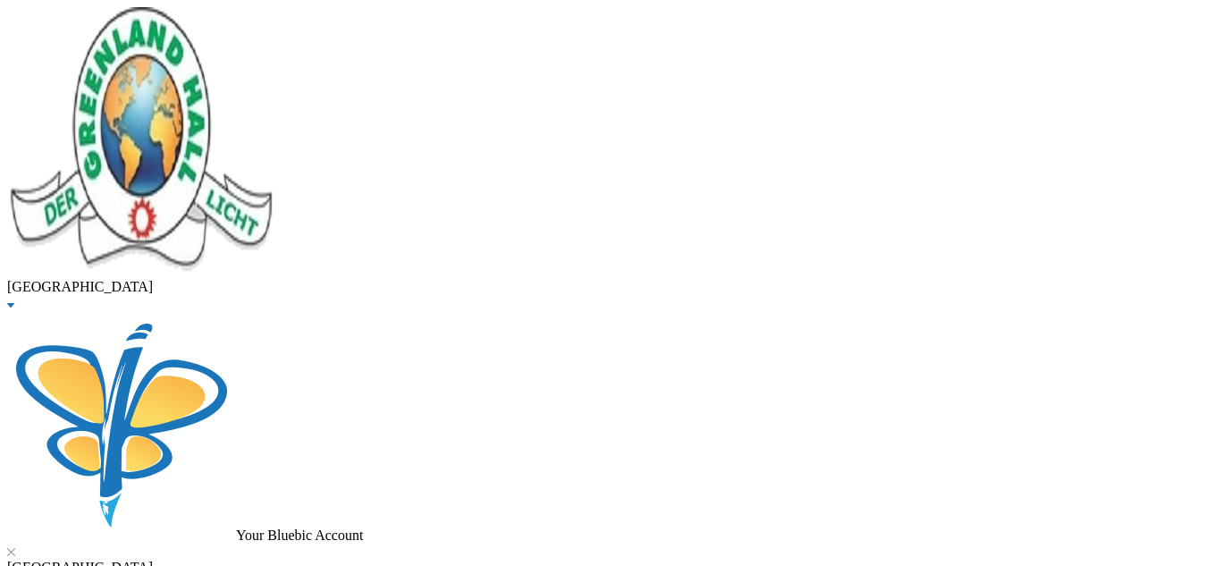
checkbox input "true"
checkbox input "false"
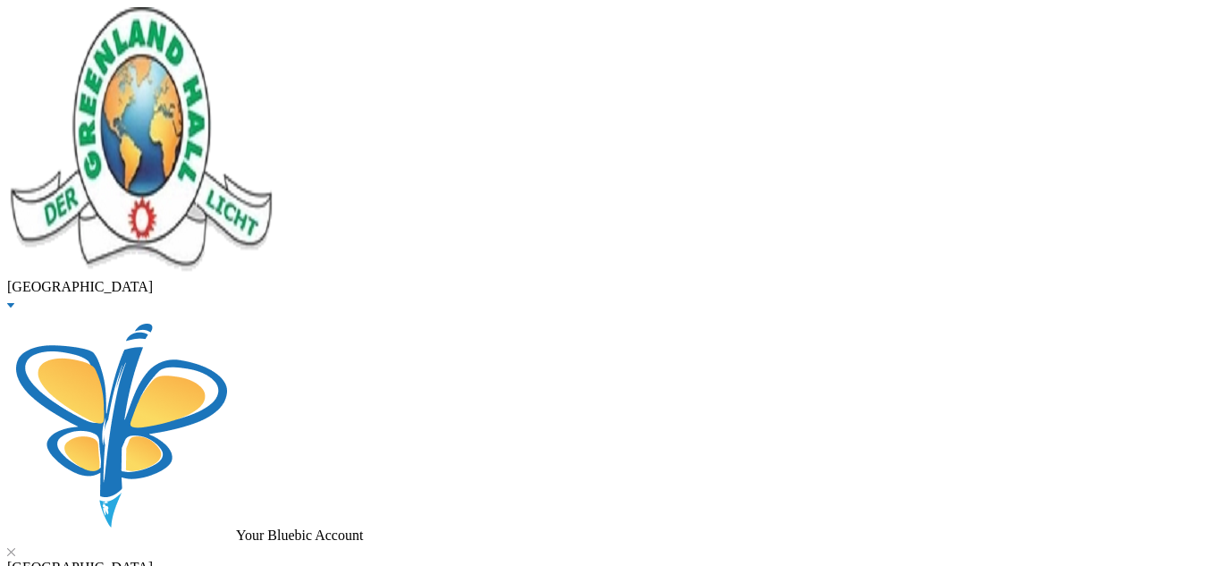
checkbox input "false"
drag, startPoint x: 336, startPoint y: 147, endPoint x: 115, endPoint y: 151, distance: 220.9
type input "orimoloy"
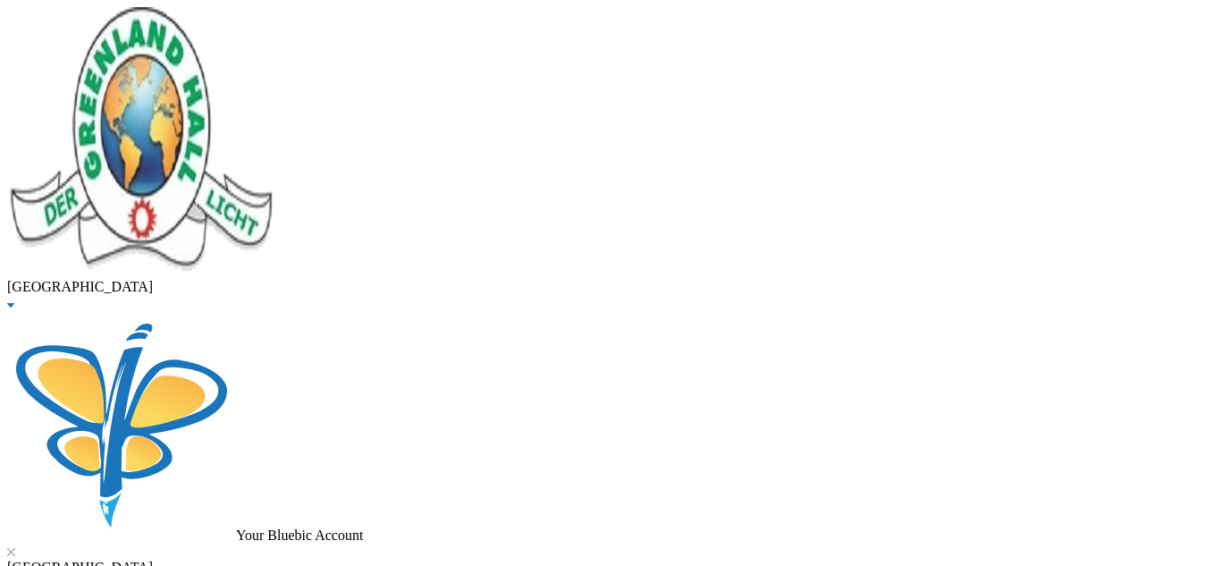
checkbox input "true"
drag, startPoint x: 335, startPoint y: 148, endPoint x: 167, endPoint y: 144, distance: 168.1
type input "[PERSON_NAME]"
drag, startPoint x: 264, startPoint y: 326, endPoint x: 258, endPoint y: 317, distance: 10.4
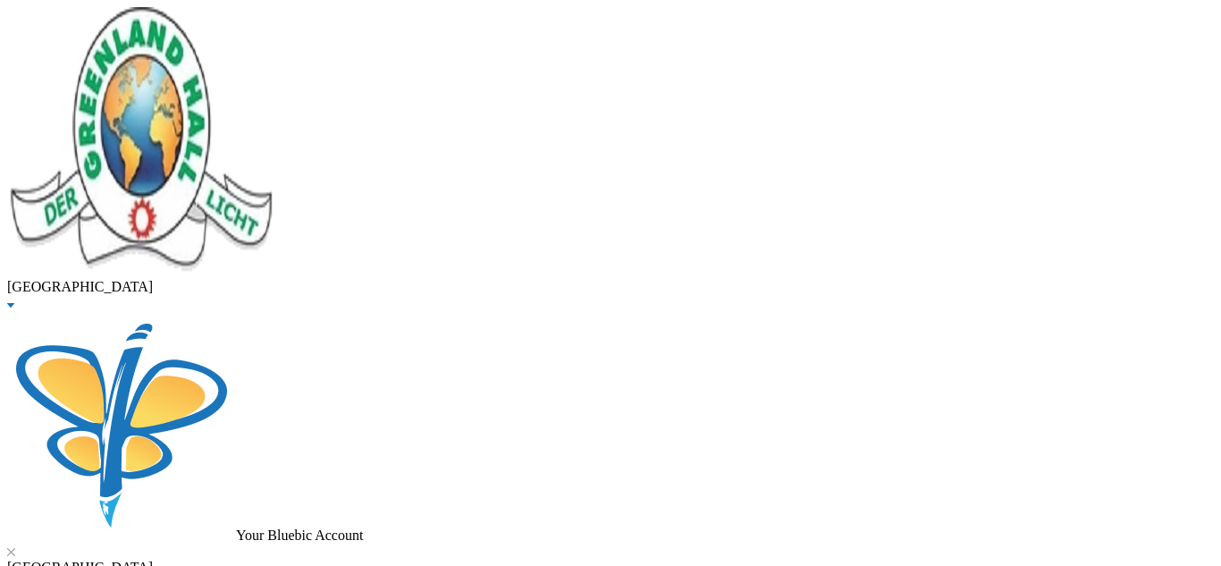
checkbox input "true"
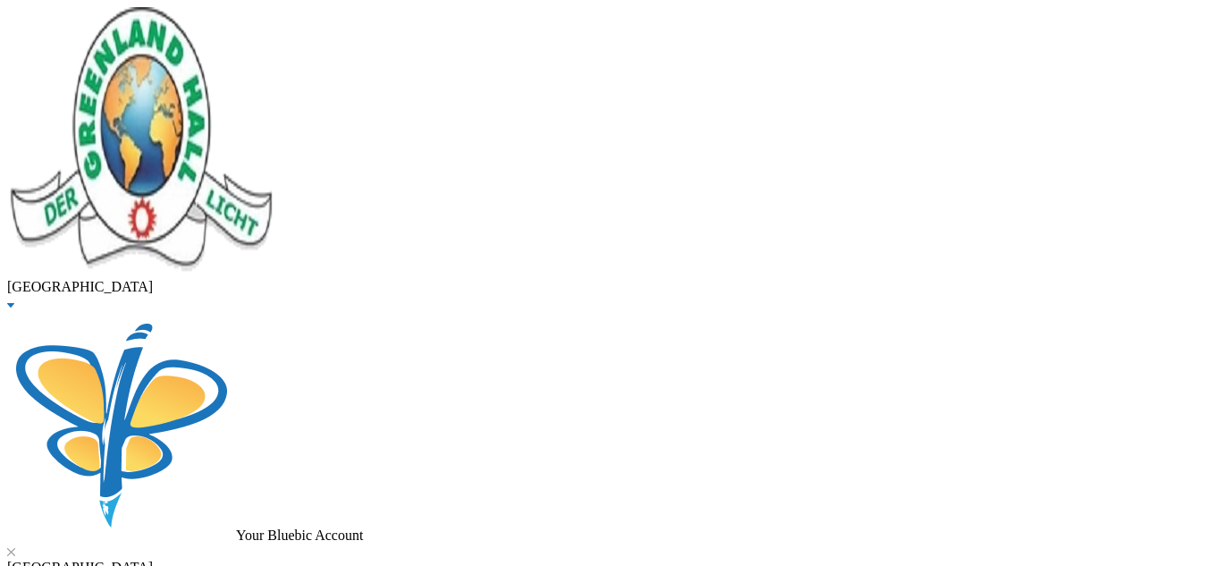
click at [212, 19] on button "Assign to ( 2 ) selected students" at bounding box center [123, 9] width 177 height 19
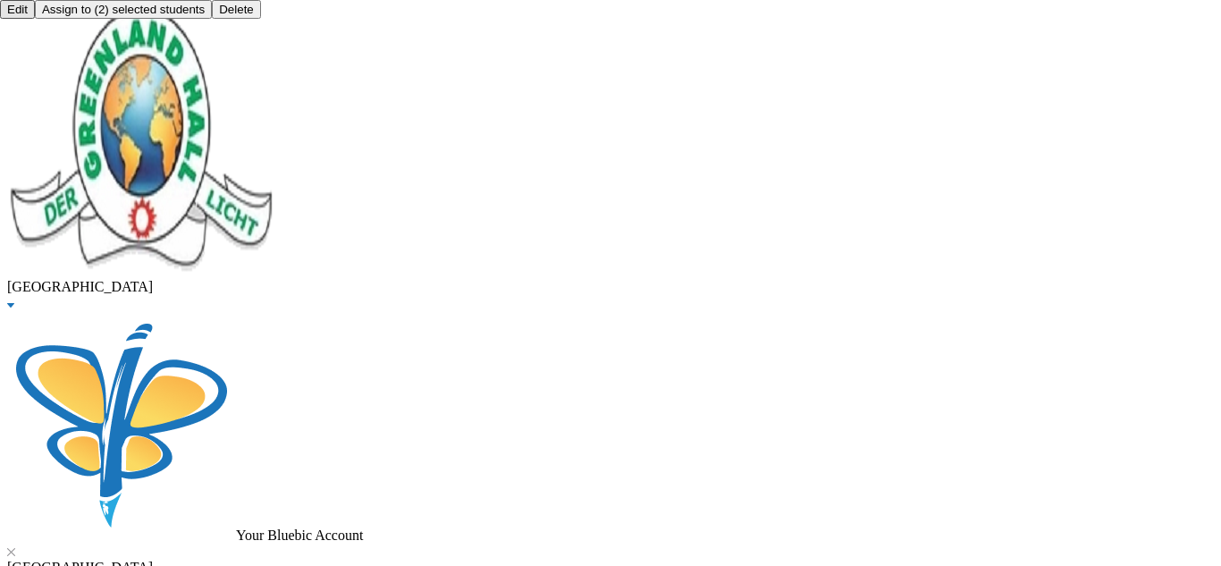
scroll to position [0, 0]
checkbox input "true"
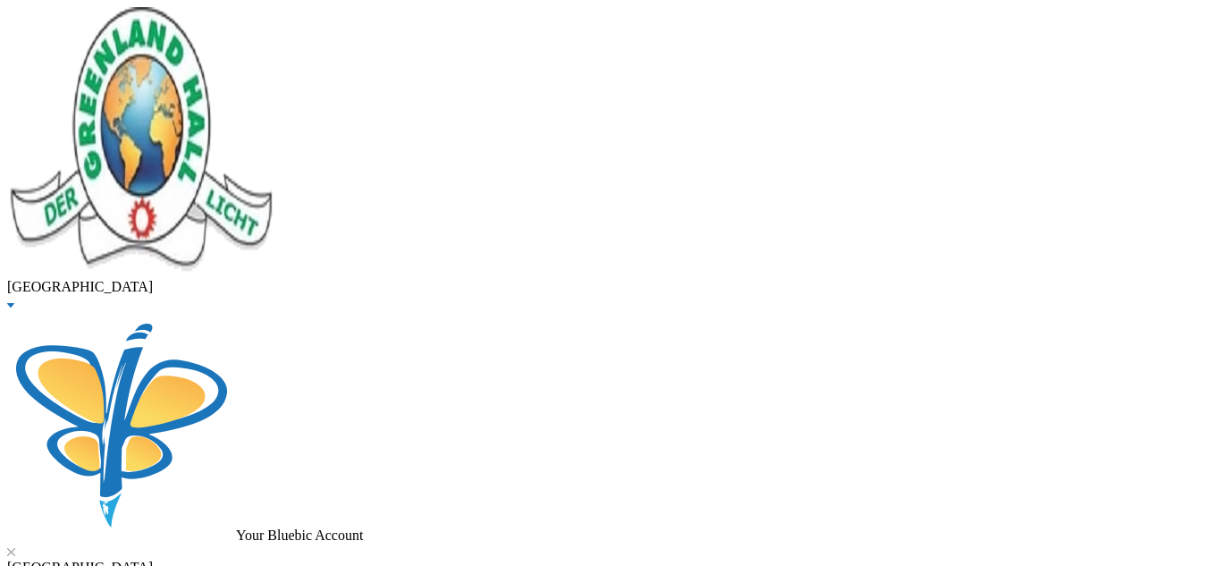
type input "20000"
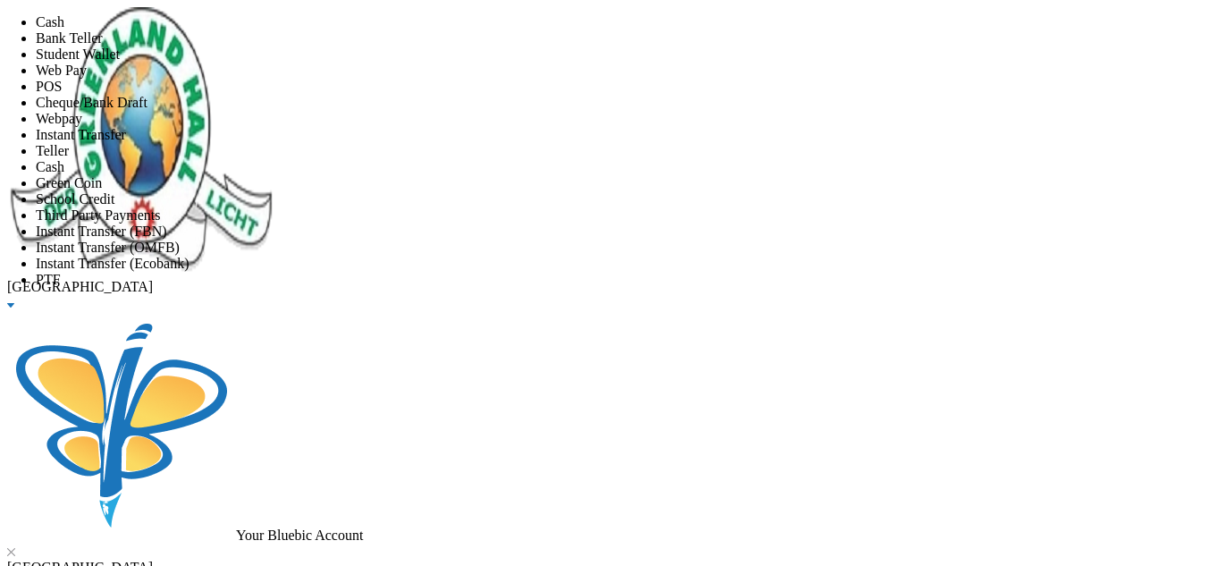
click at [538, 143] on li "Instant Transfer" at bounding box center [628, 135] width 1185 height 16
